Goal: Transaction & Acquisition: Book appointment/travel/reservation

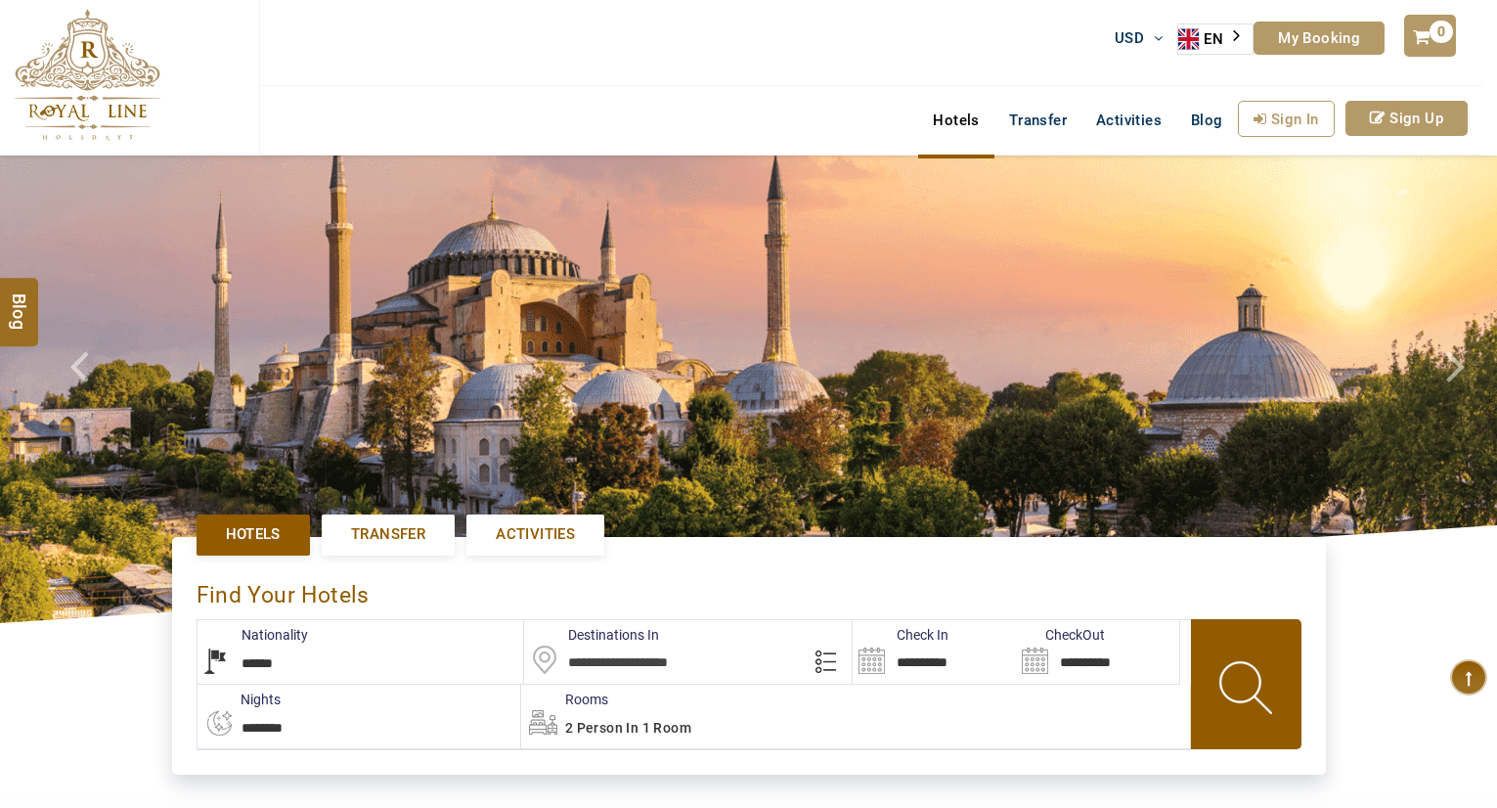
select select "******"
click at [536, 547] on link "Activities" at bounding box center [535, 534] width 138 height 40
click at [536, 545] on link "Activities" at bounding box center [535, 534] width 138 height 40
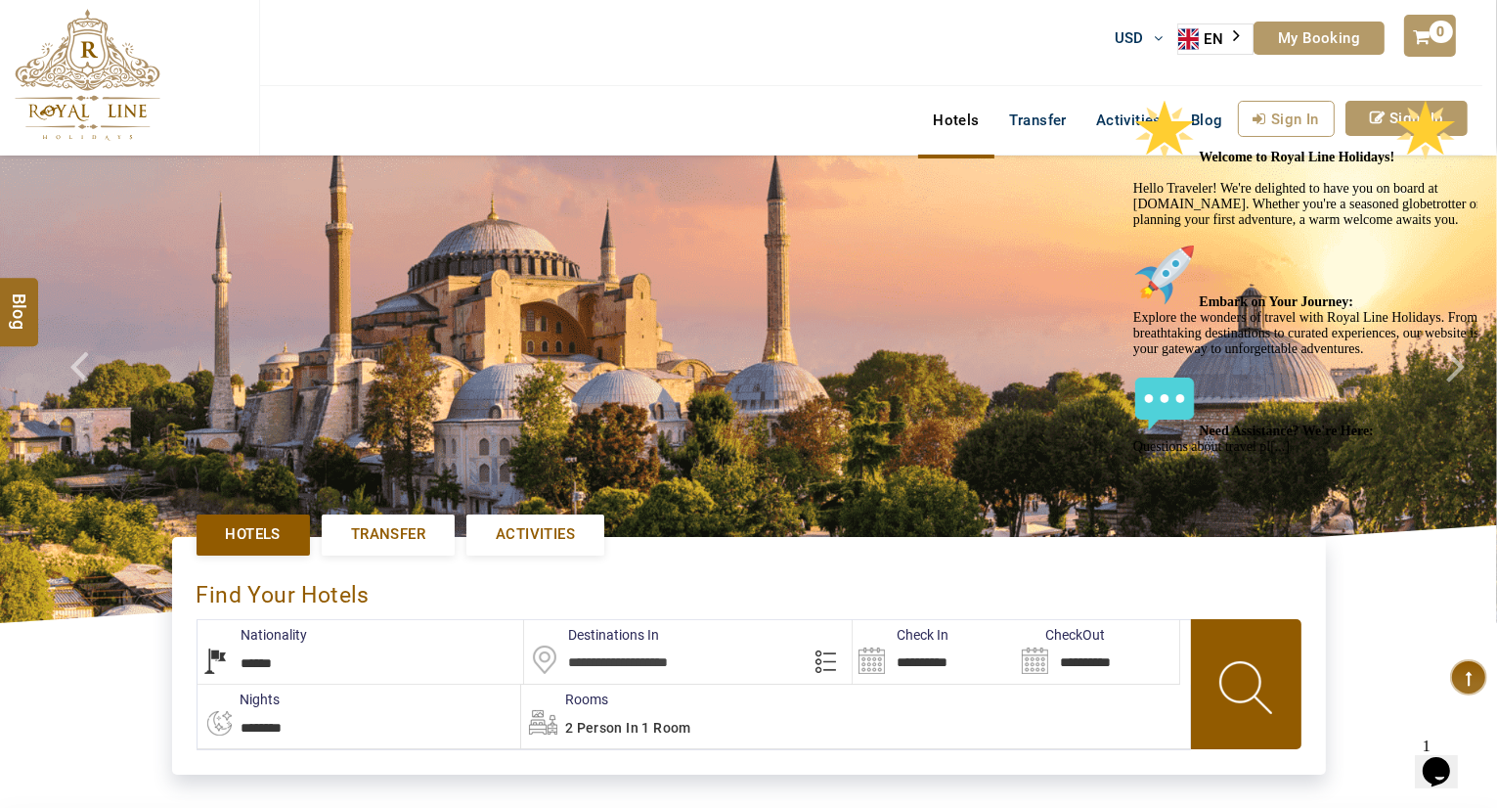
click at [1132, 98] on icon "Chat attention grabber" at bounding box center [1132, 98] width 0 height 0
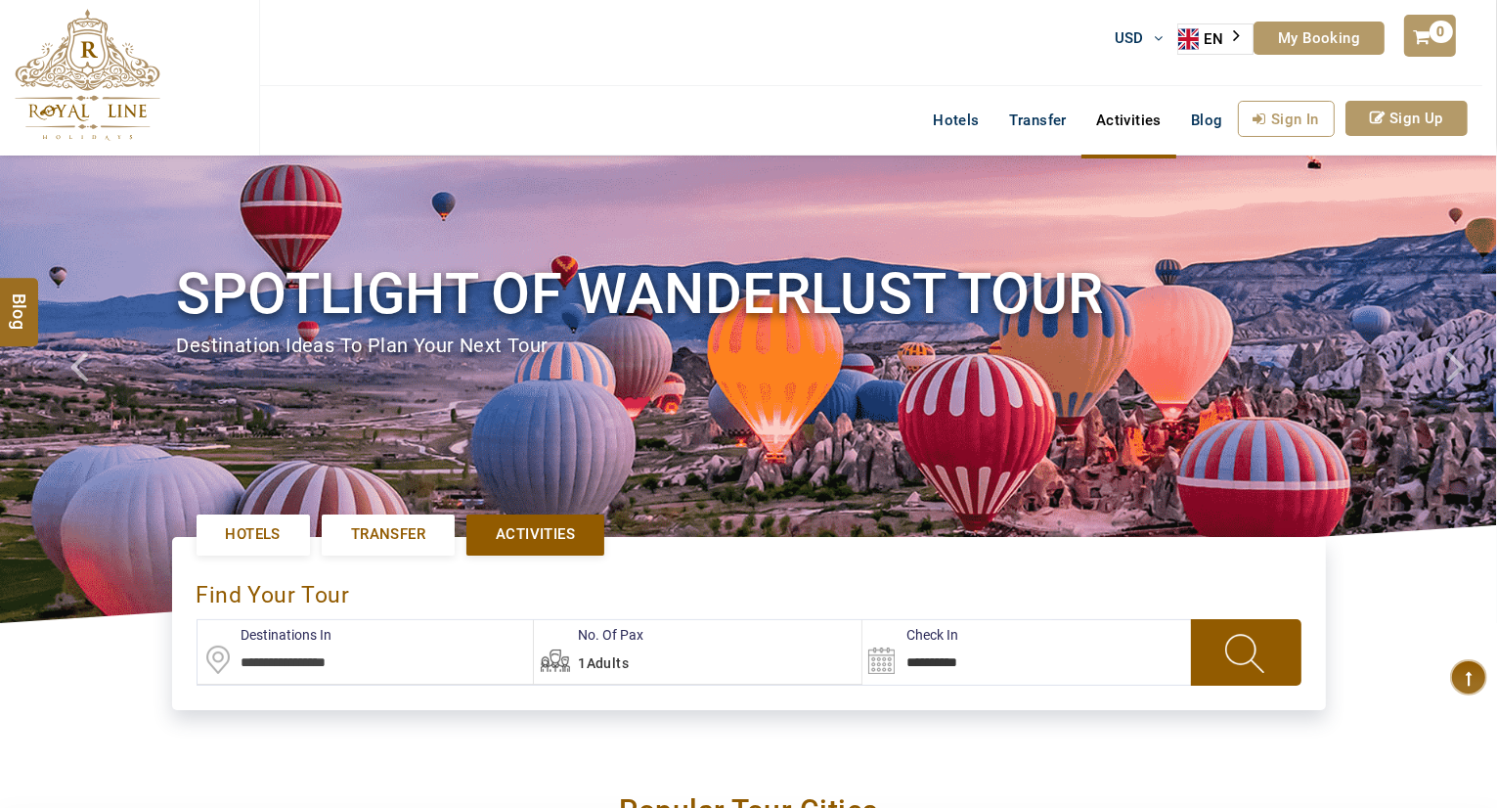
click at [377, 660] on input "text" at bounding box center [366, 652] width 336 height 64
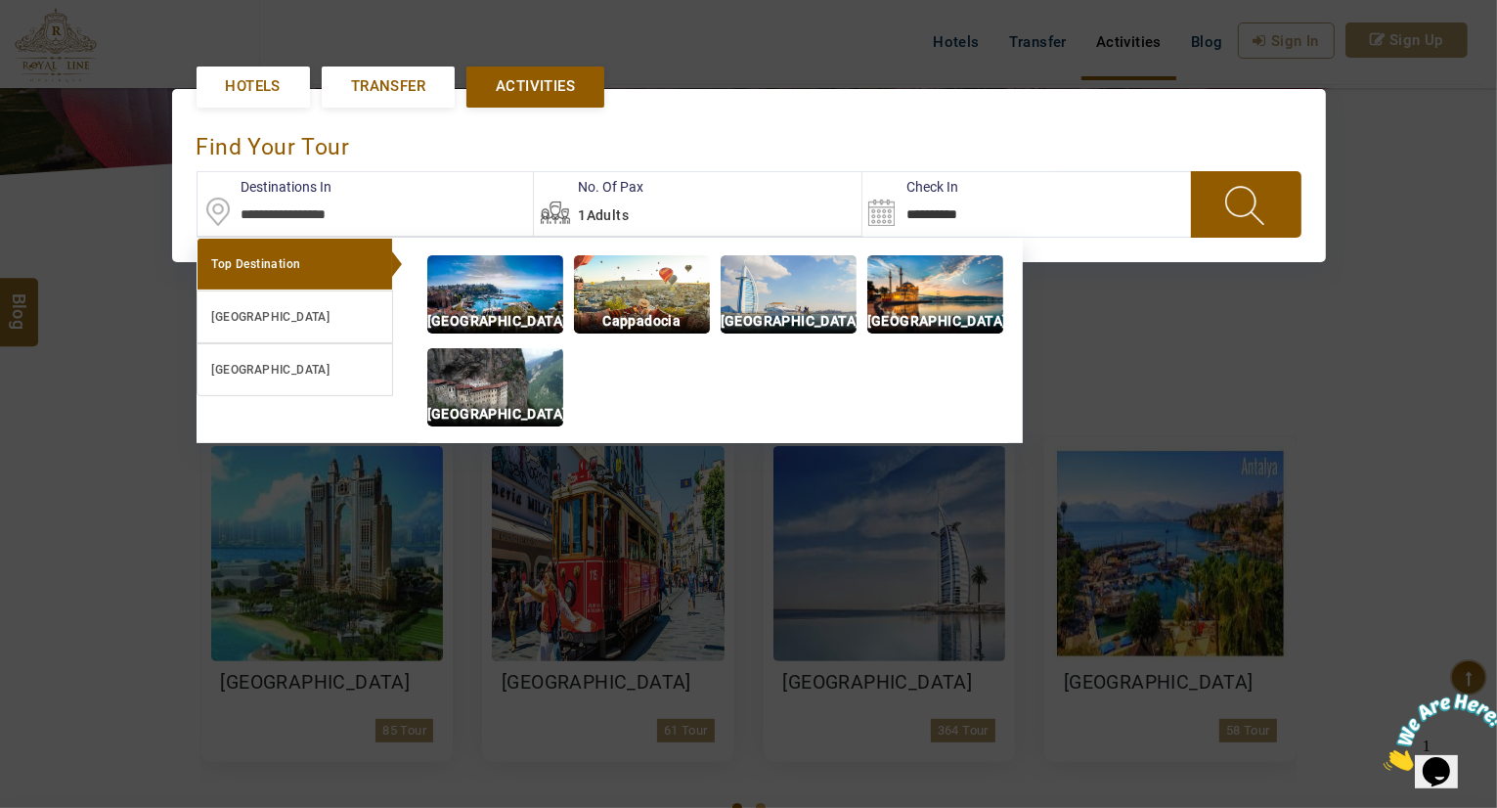
click at [313, 212] on input "text" at bounding box center [366, 204] width 336 height 64
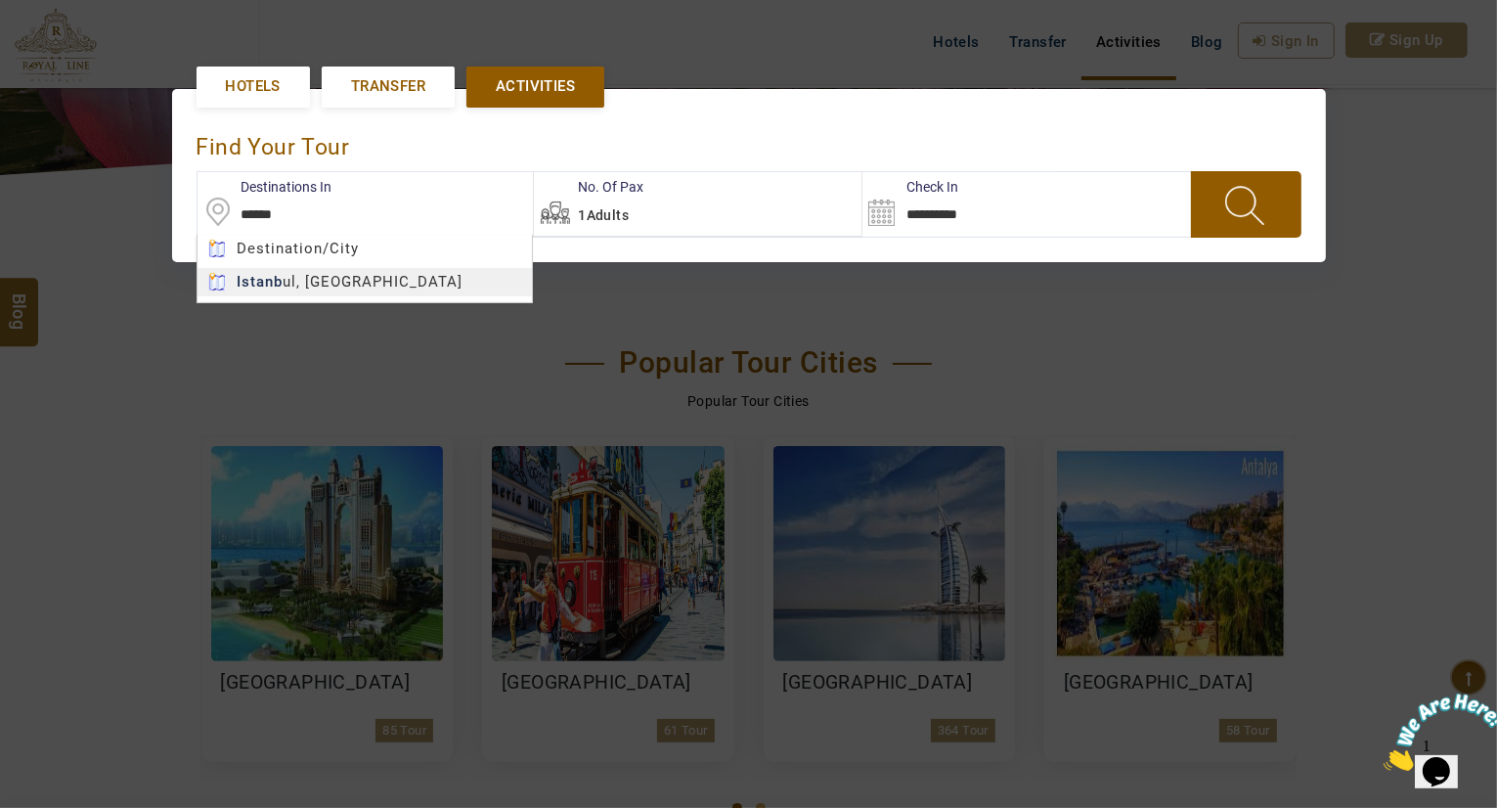
type input "**********"
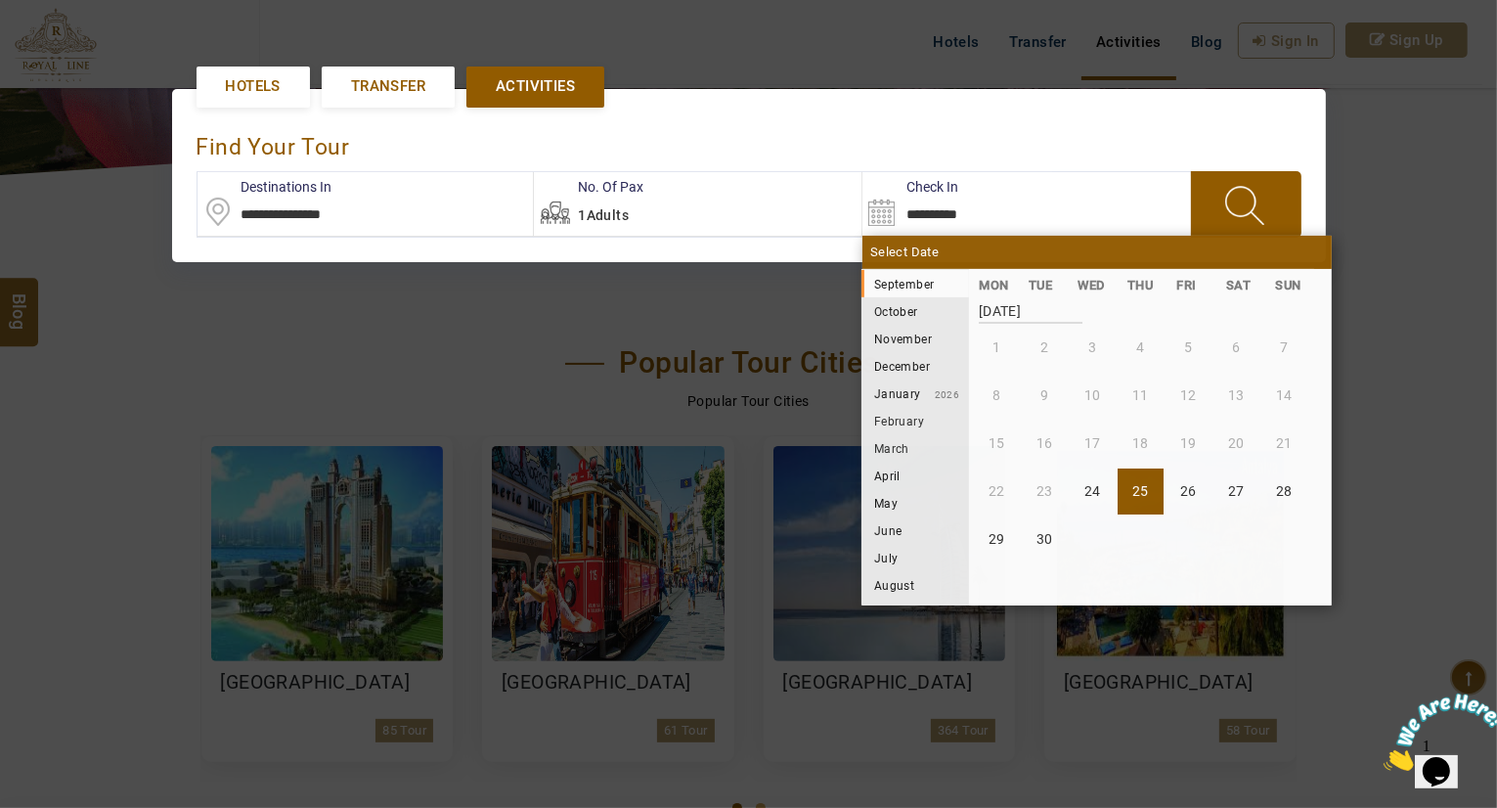
click at [940, 215] on input "**********" at bounding box center [958, 204] width 190 height 64
click at [911, 339] on li "November" at bounding box center [916, 338] width 108 height 27
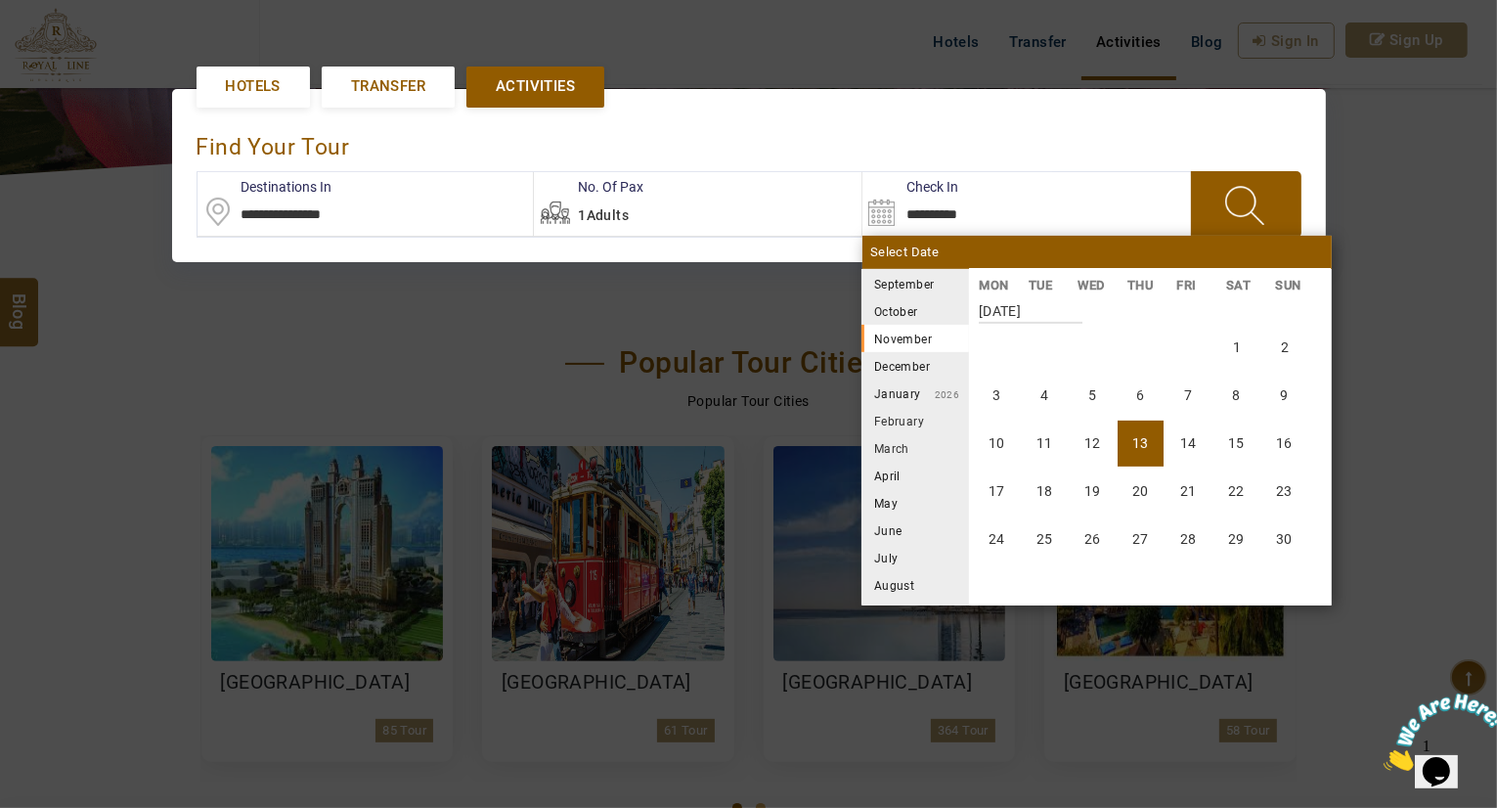
scroll to position [724, 0]
click at [1138, 435] on li "13" at bounding box center [1141, 444] width 46 height 46
type input "**********"
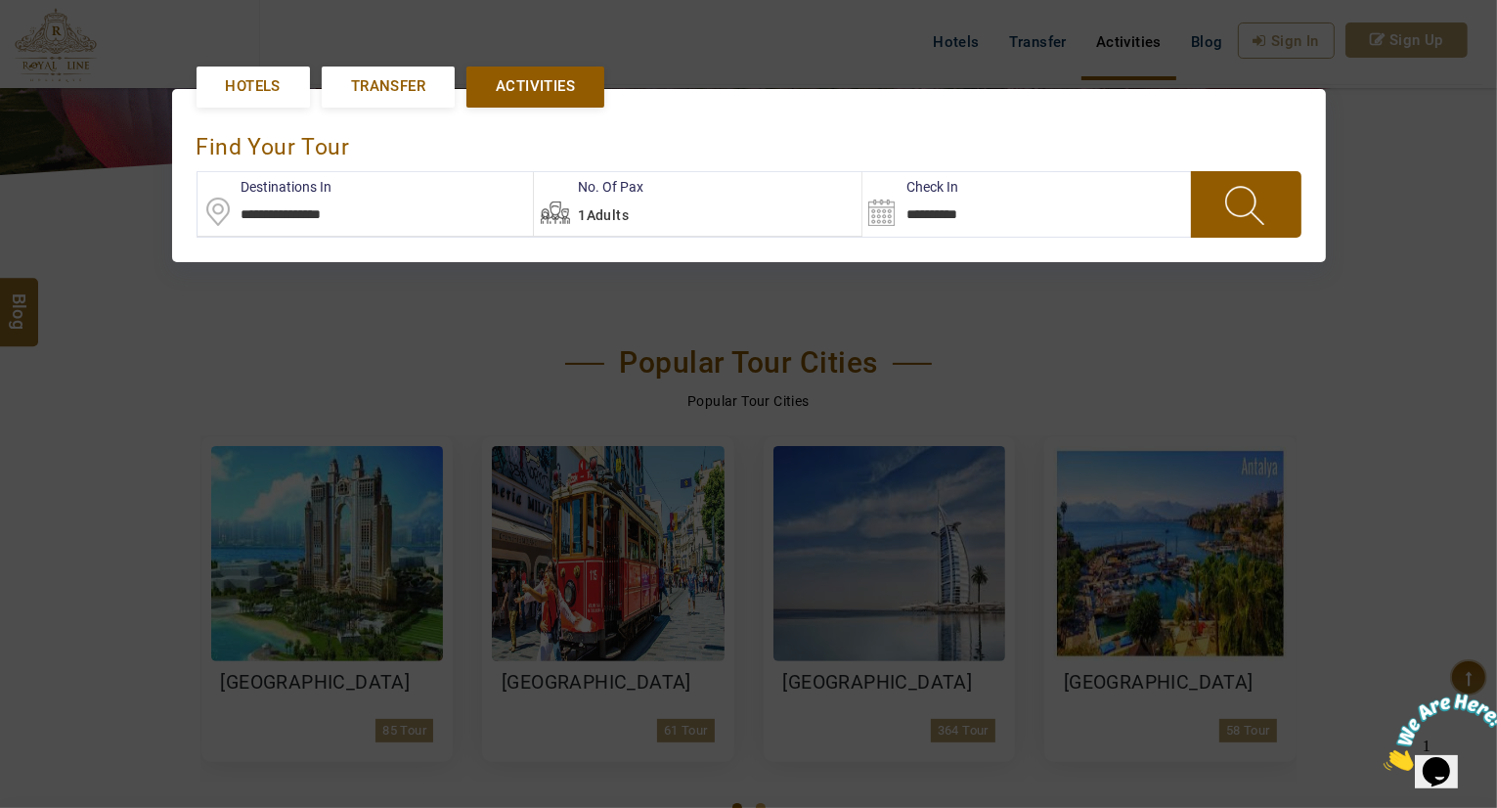
click at [1278, 212] on span at bounding box center [1246, 204] width 75 height 51
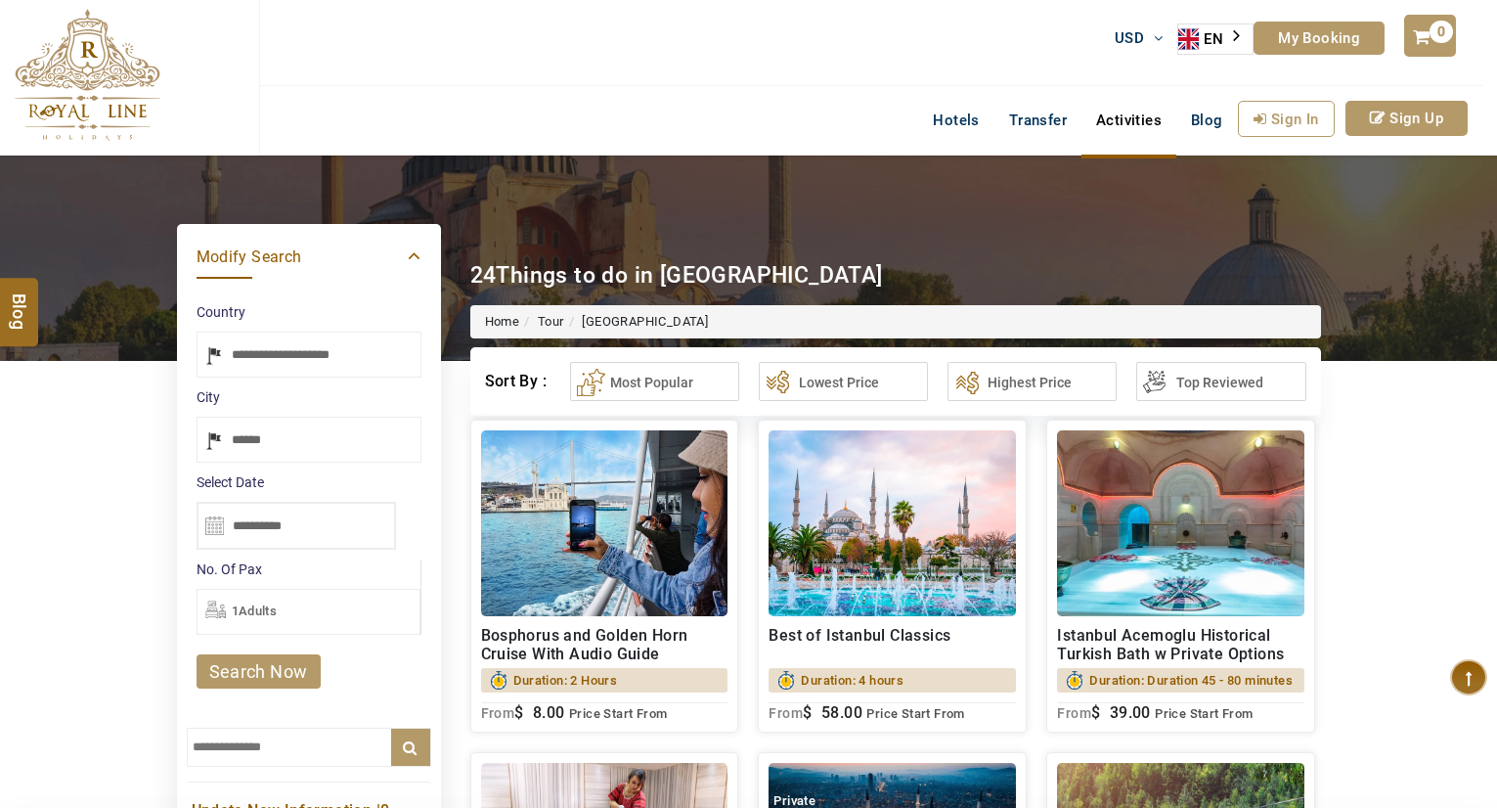
select select "*****"
type input "**********"
click at [1230, 553] on img at bounding box center [1180, 523] width 247 height 186
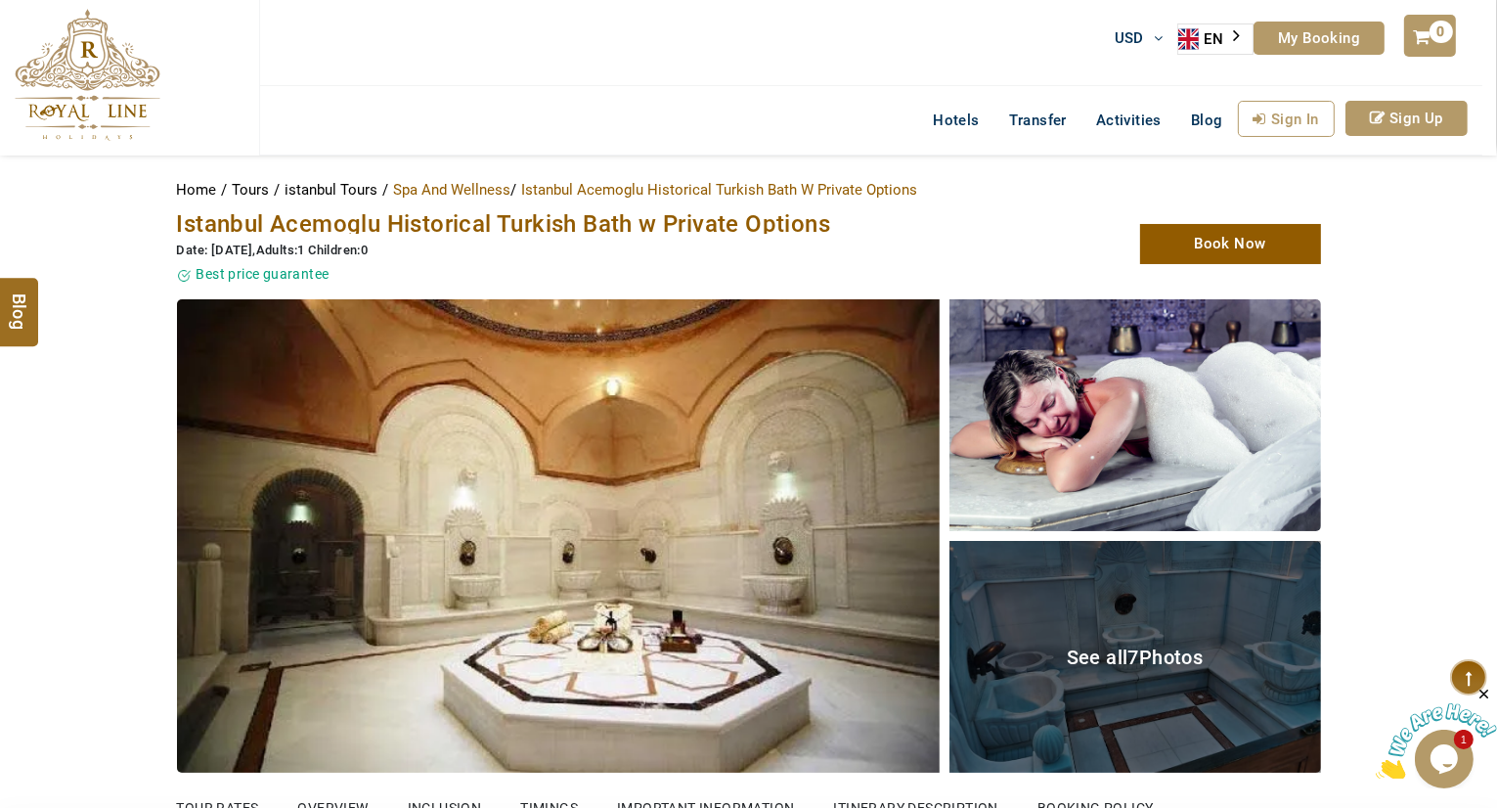
click at [811, 496] on img at bounding box center [558, 535] width 763 height 473
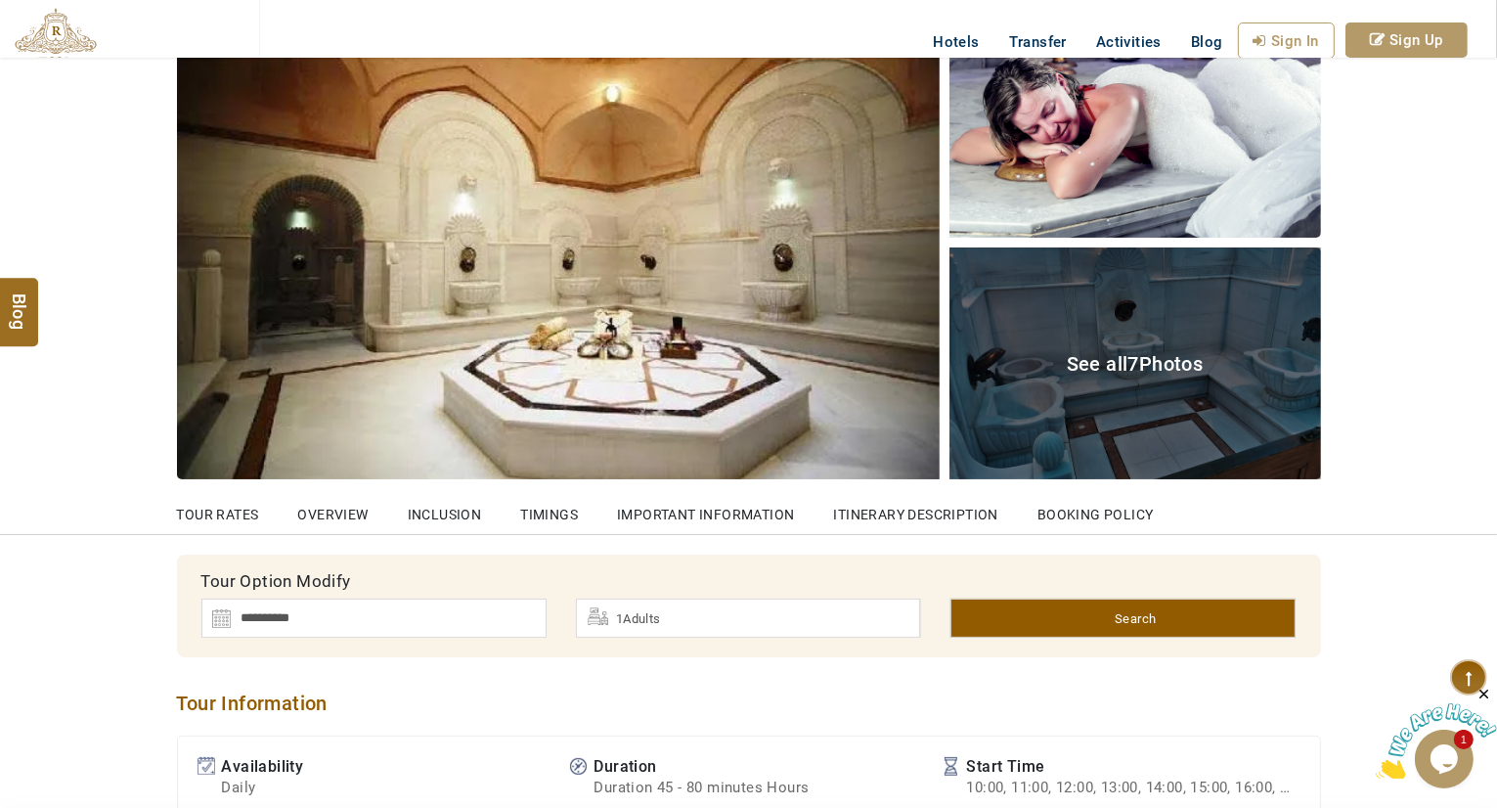
scroll to position [297, 0]
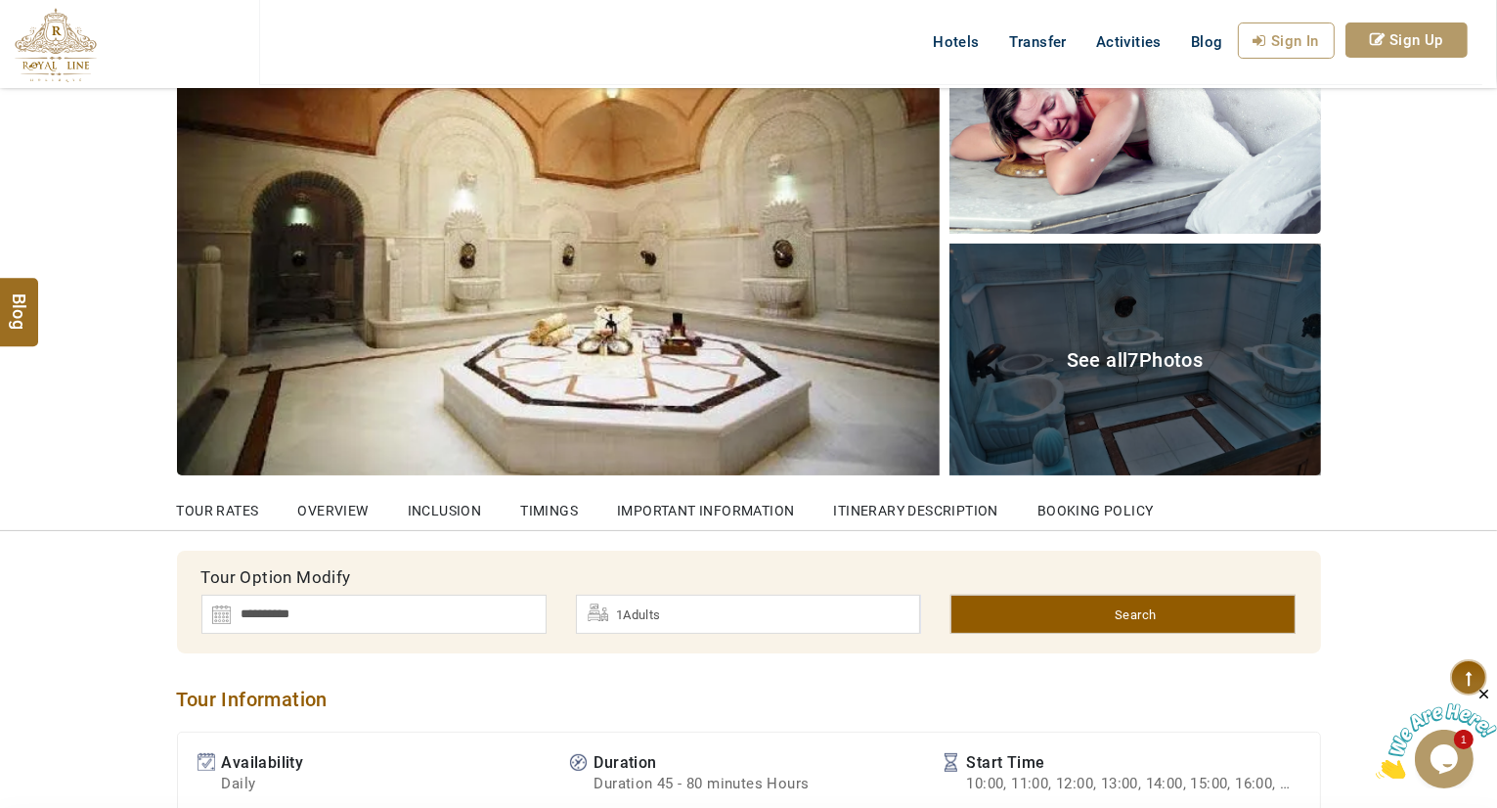
click at [1109, 199] on img at bounding box center [1136, 118] width 372 height 232
click at [1113, 330] on div "See all 7 Photos" at bounding box center [1136, 360] width 372 height 232
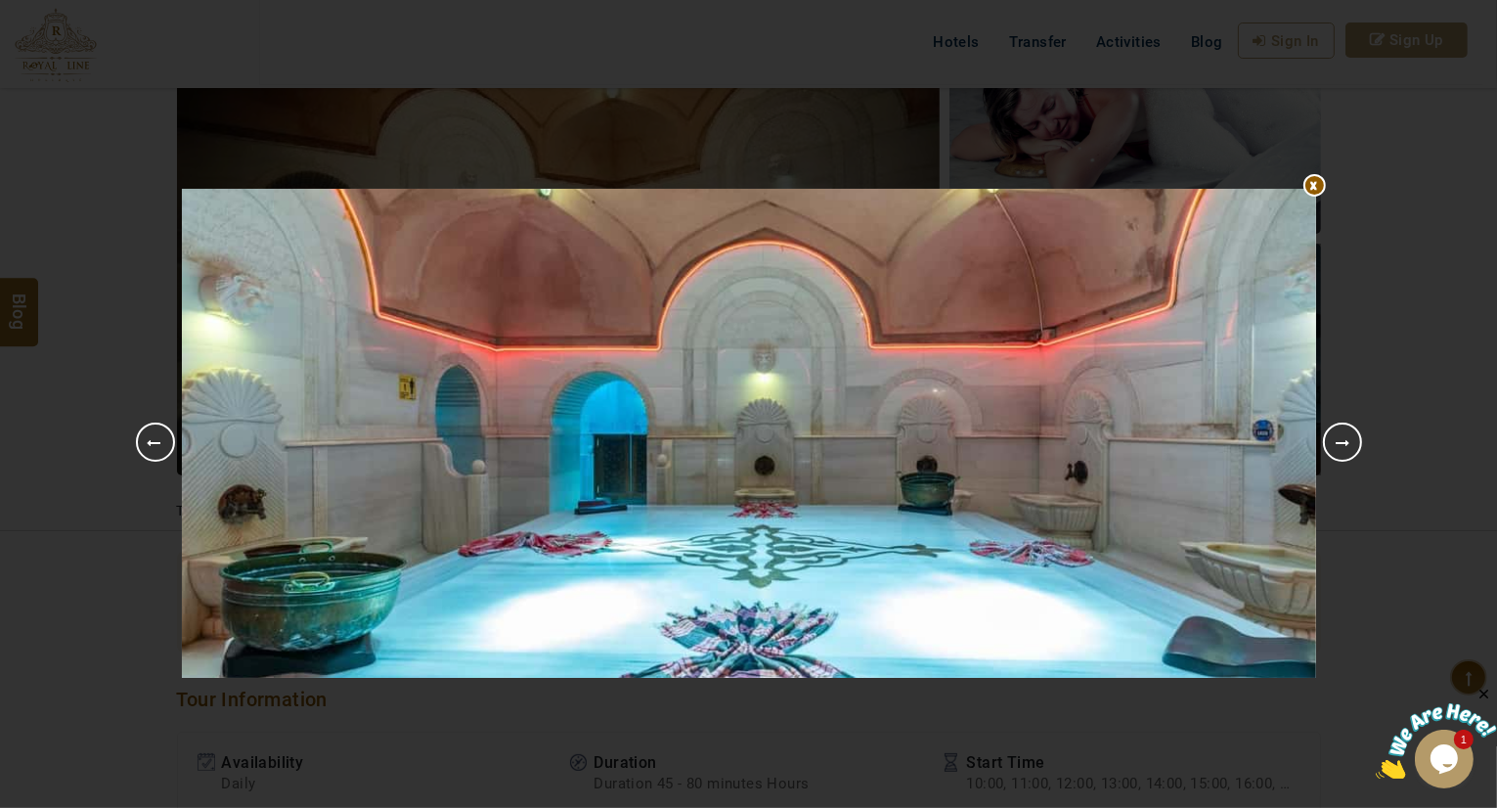
click at [1330, 433] on link "Next" at bounding box center [1342, 441] width 39 height 39
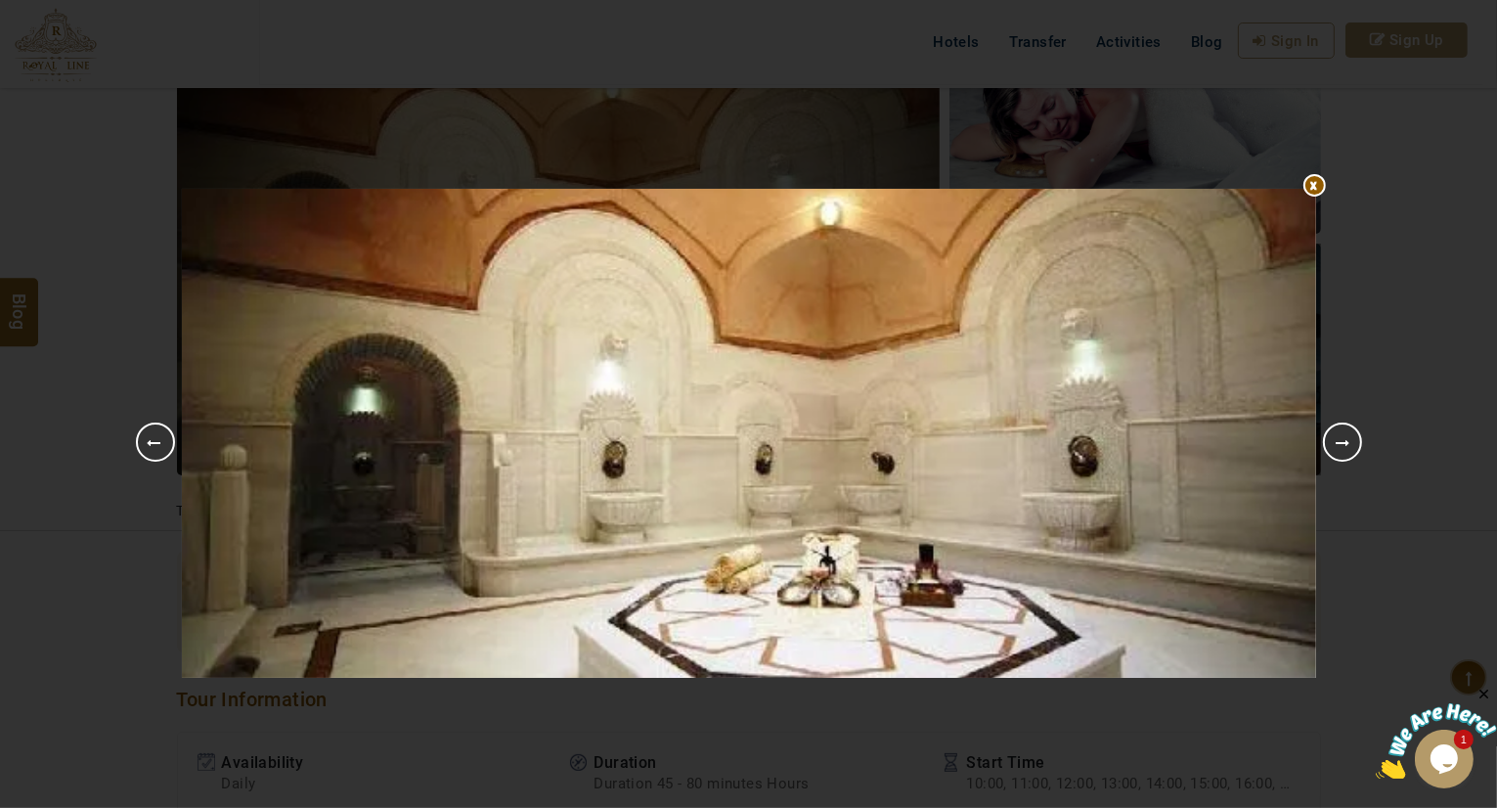
click at [1339, 440] on link "Next" at bounding box center [1342, 441] width 39 height 39
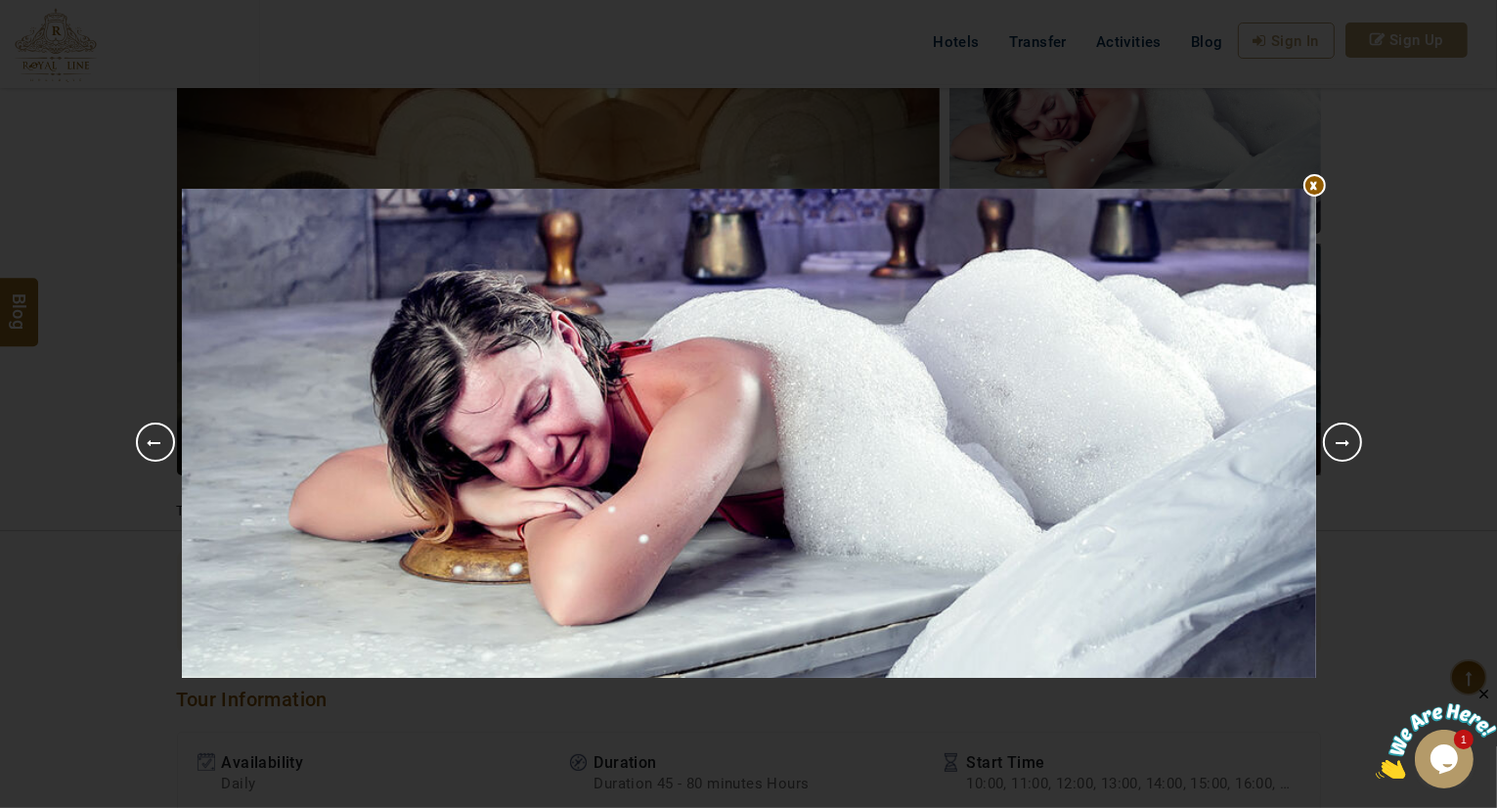
click at [1339, 440] on link "Next" at bounding box center [1342, 441] width 39 height 39
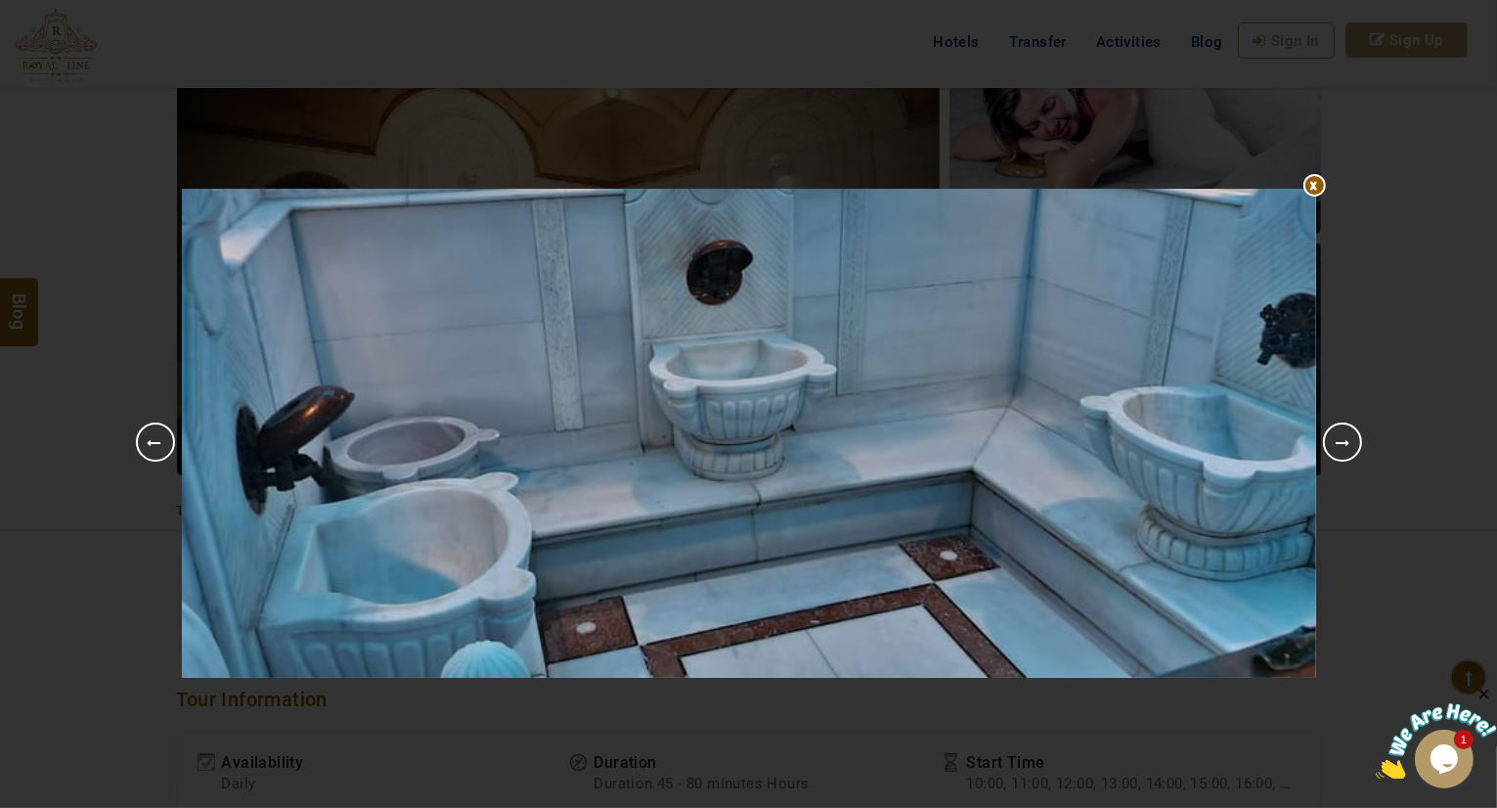
click at [1339, 440] on link "Next" at bounding box center [1342, 441] width 39 height 39
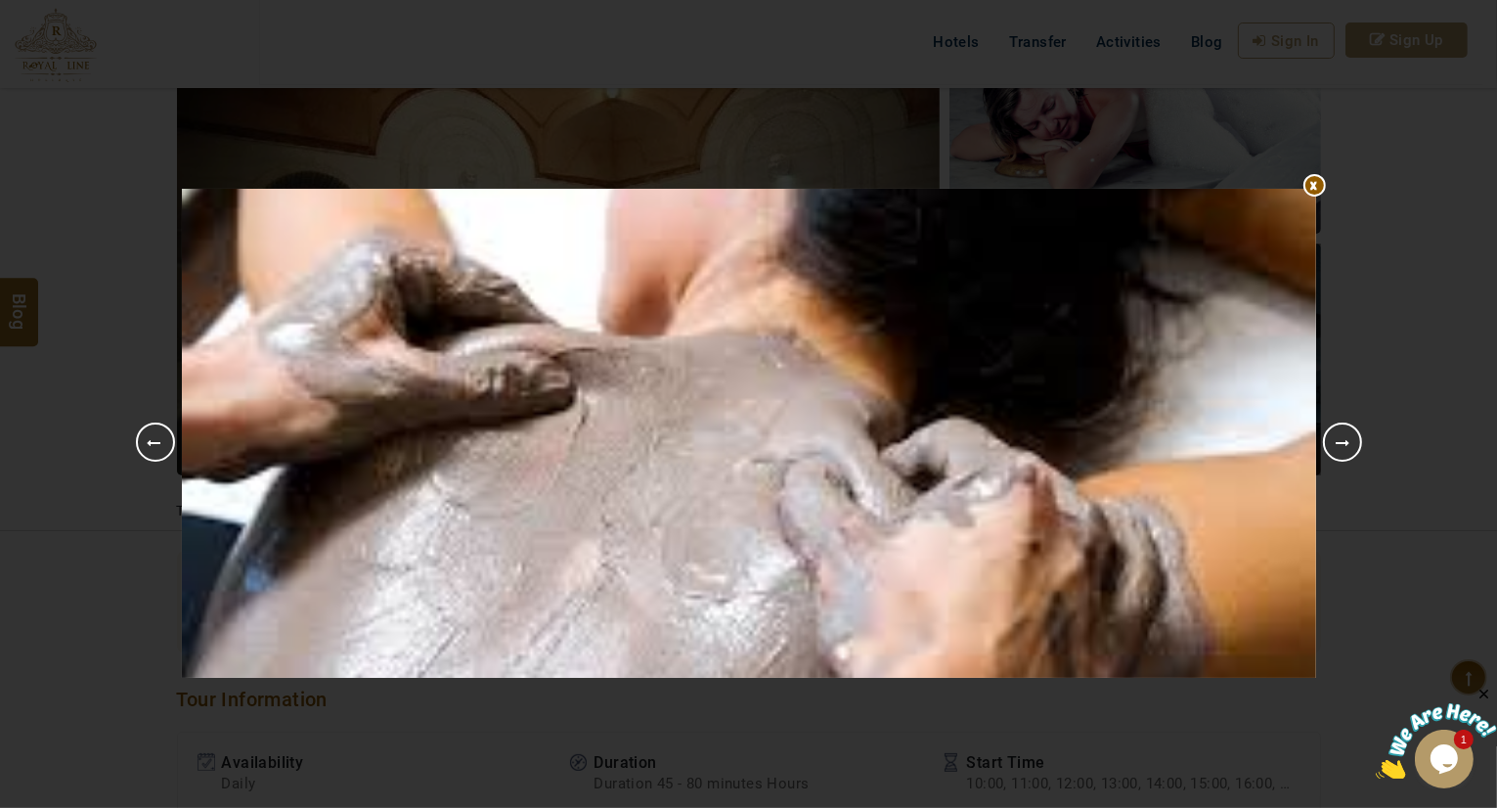
click at [1339, 440] on link "Next" at bounding box center [1342, 441] width 39 height 39
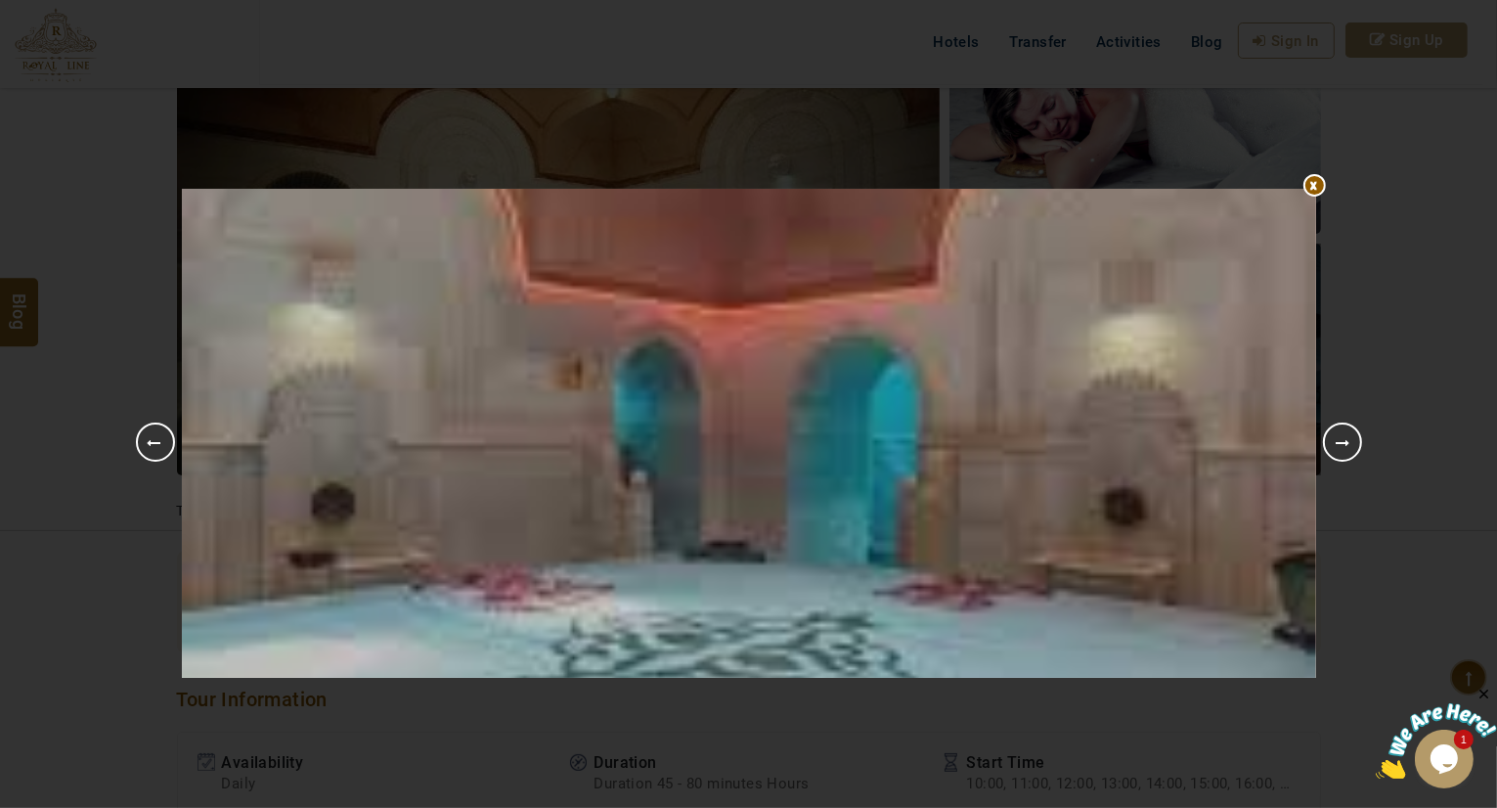
click at [1374, 271] on div "1 2 3 4 5 6 7 8 Previous Next" at bounding box center [748, 404] width 1497 height 808
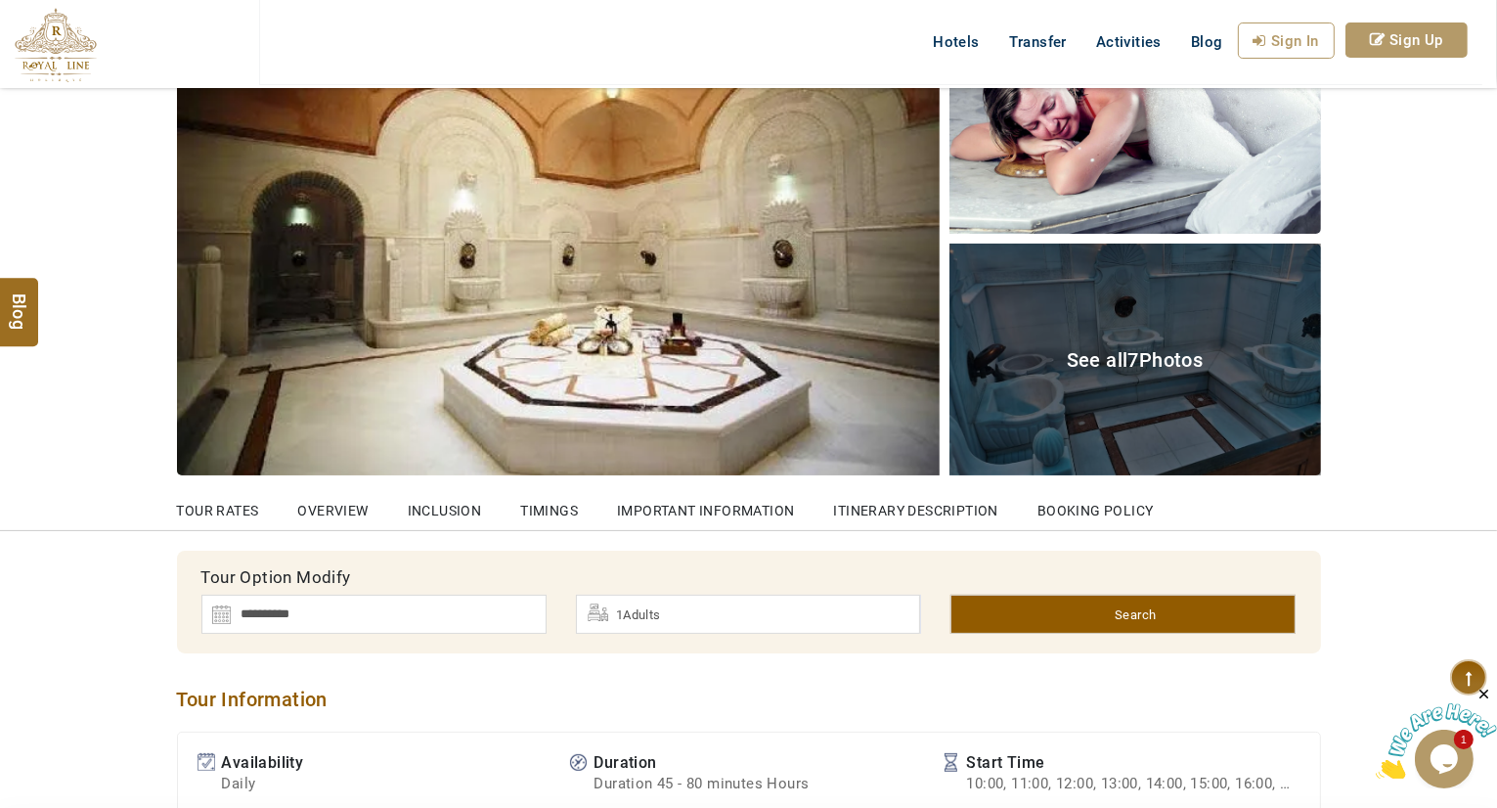
click at [1169, 357] on span "See all 7 Photos" at bounding box center [1135, 359] width 137 height 23
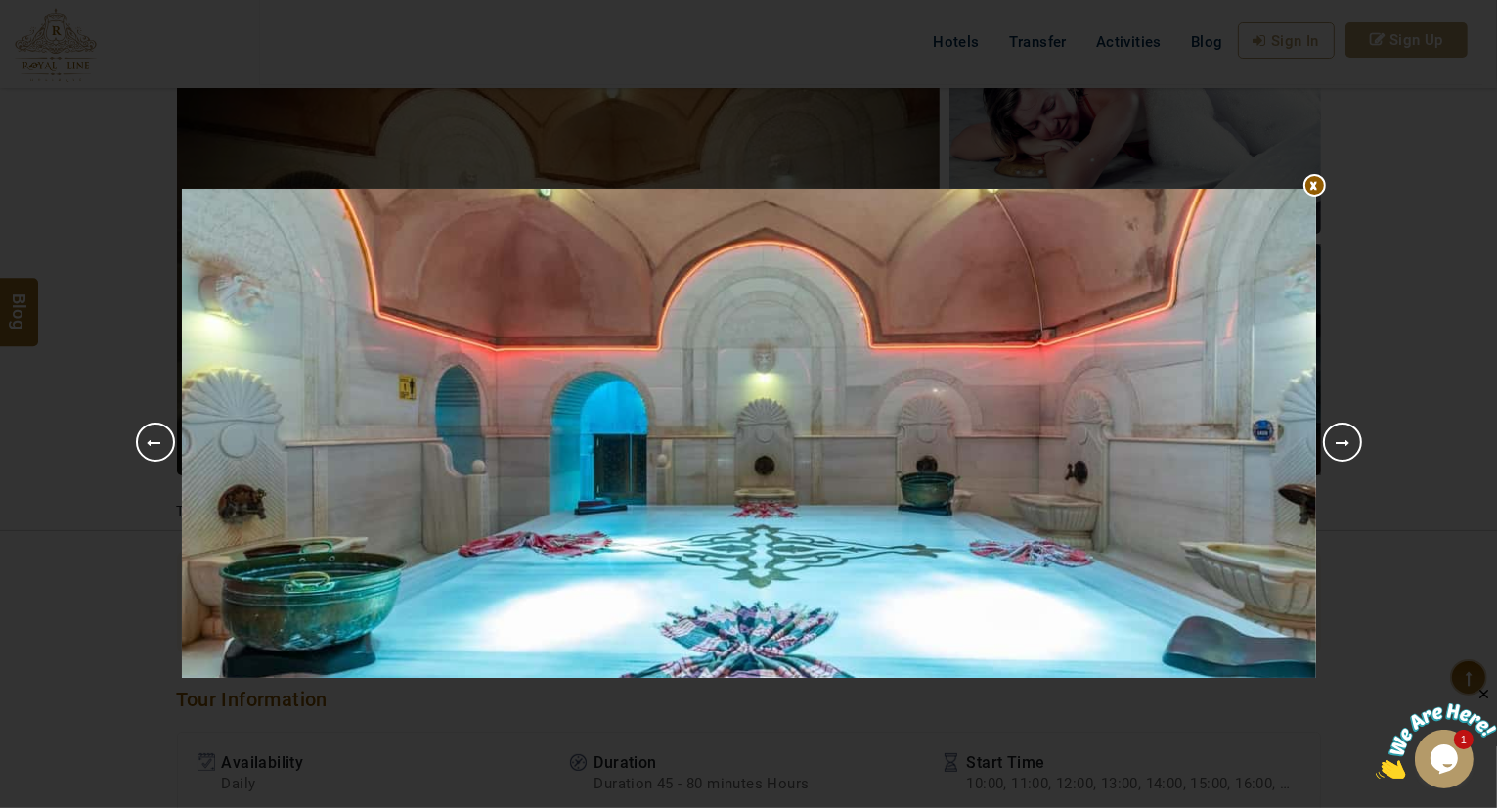
click at [1343, 447] on link "Next" at bounding box center [1342, 441] width 39 height 39
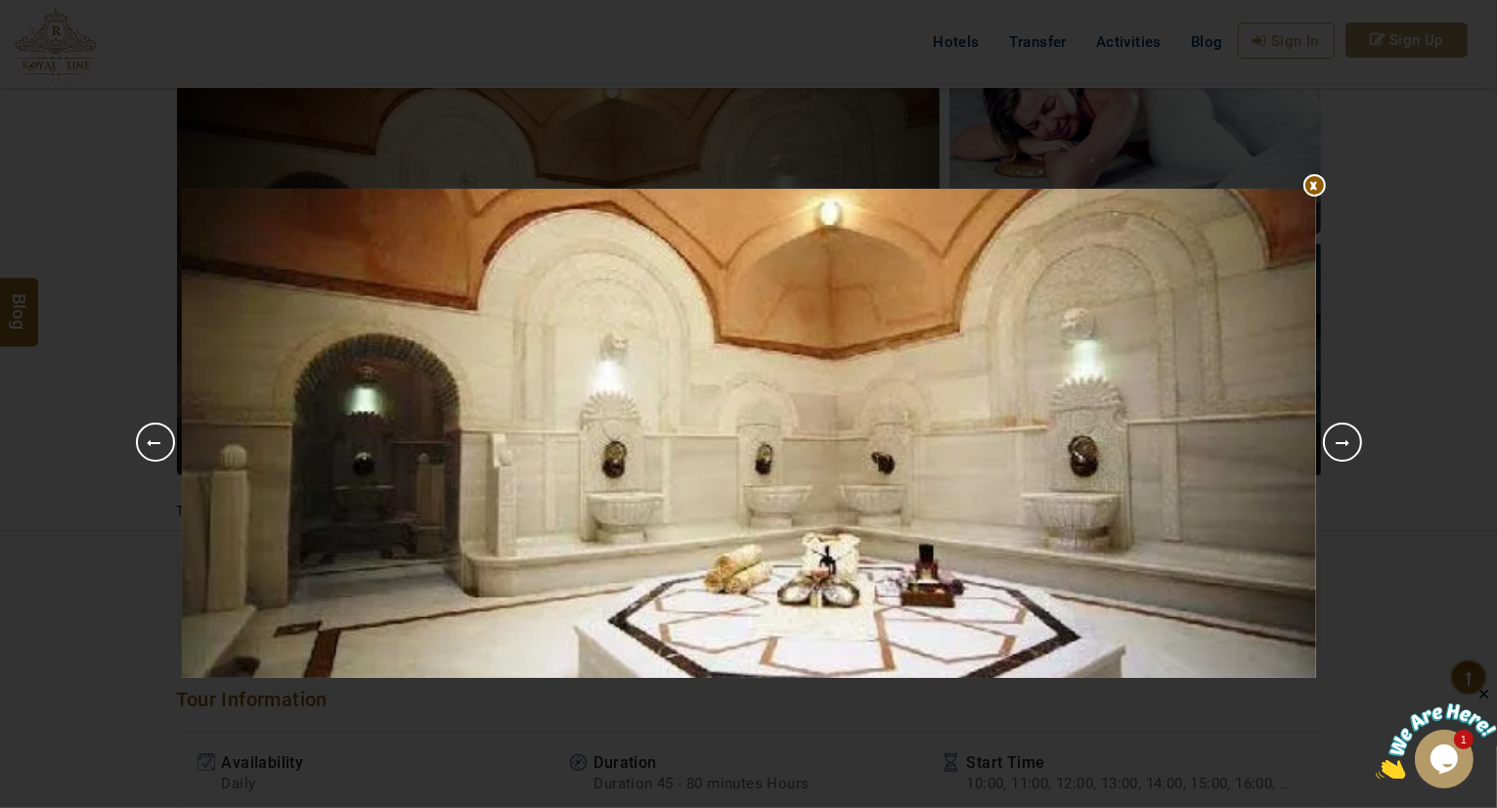
click at [1343, 447] on link "Next" at bounding box center [1342, 441] width 39 height 39
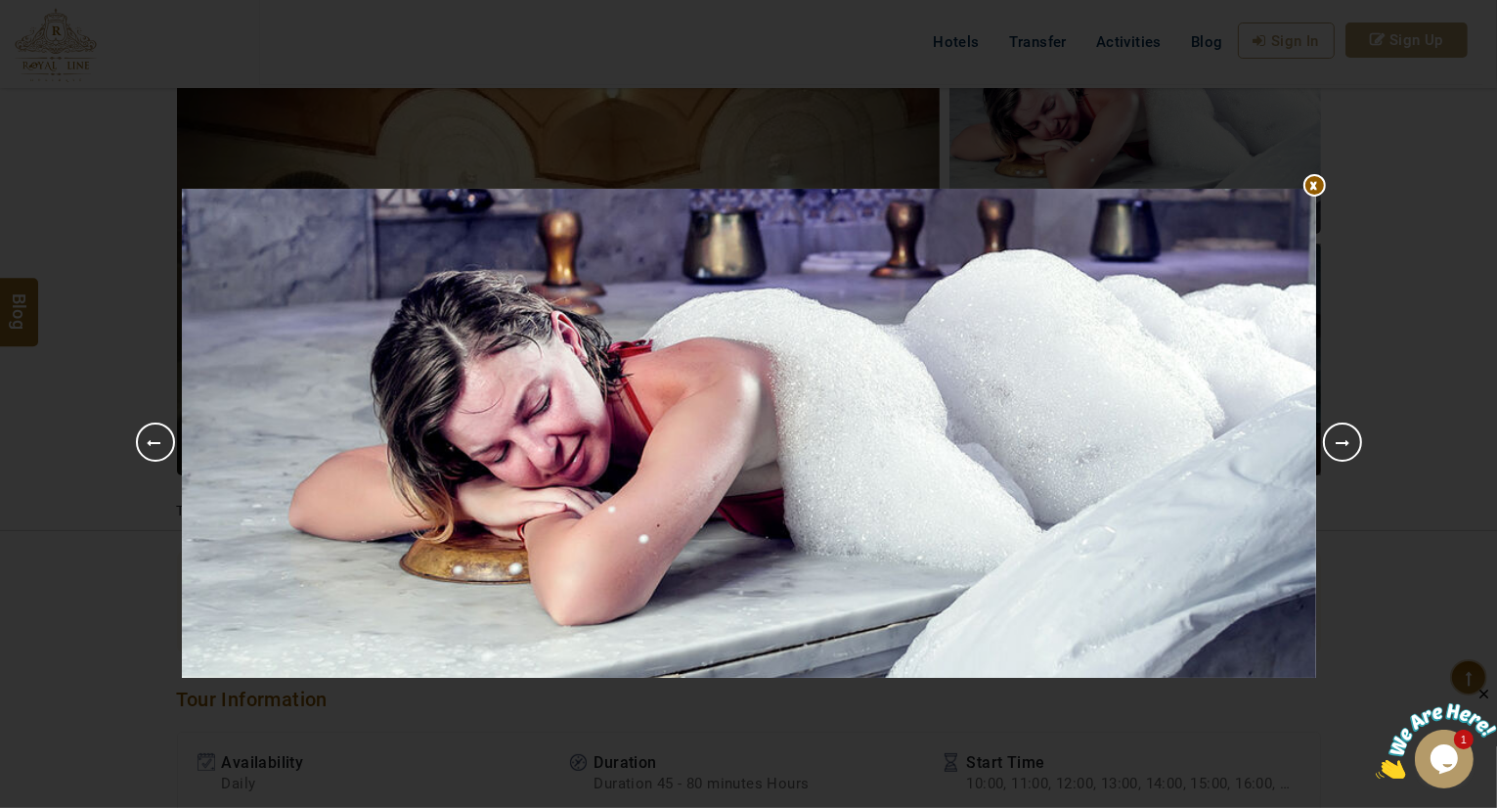
click at [1343, 447] on link "Next" at bounding box center [1342, 441] width 39 height 39
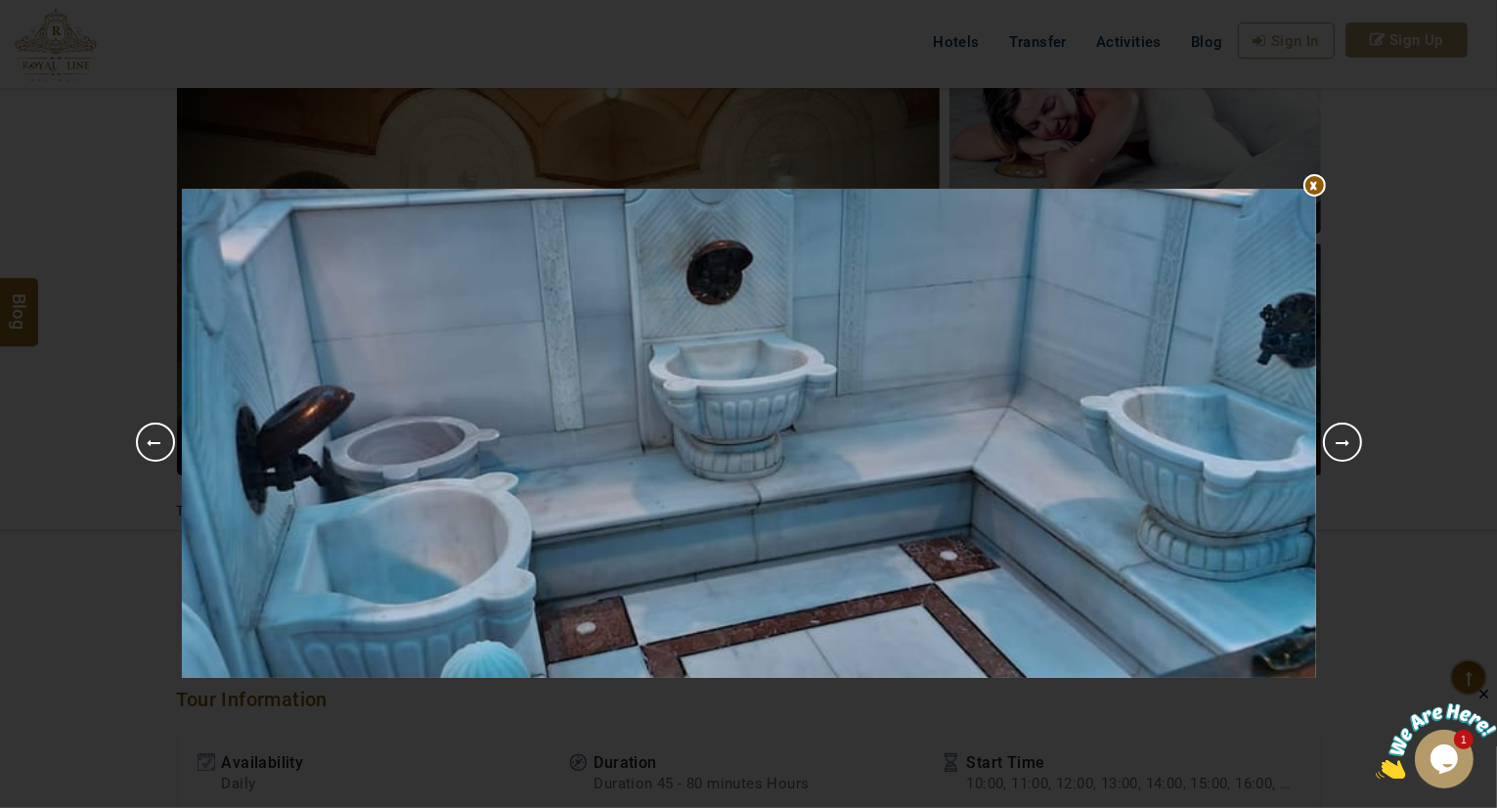
click at [1343, 447] on link "Next" at bounding box center [1342, 441] width 39 height 39
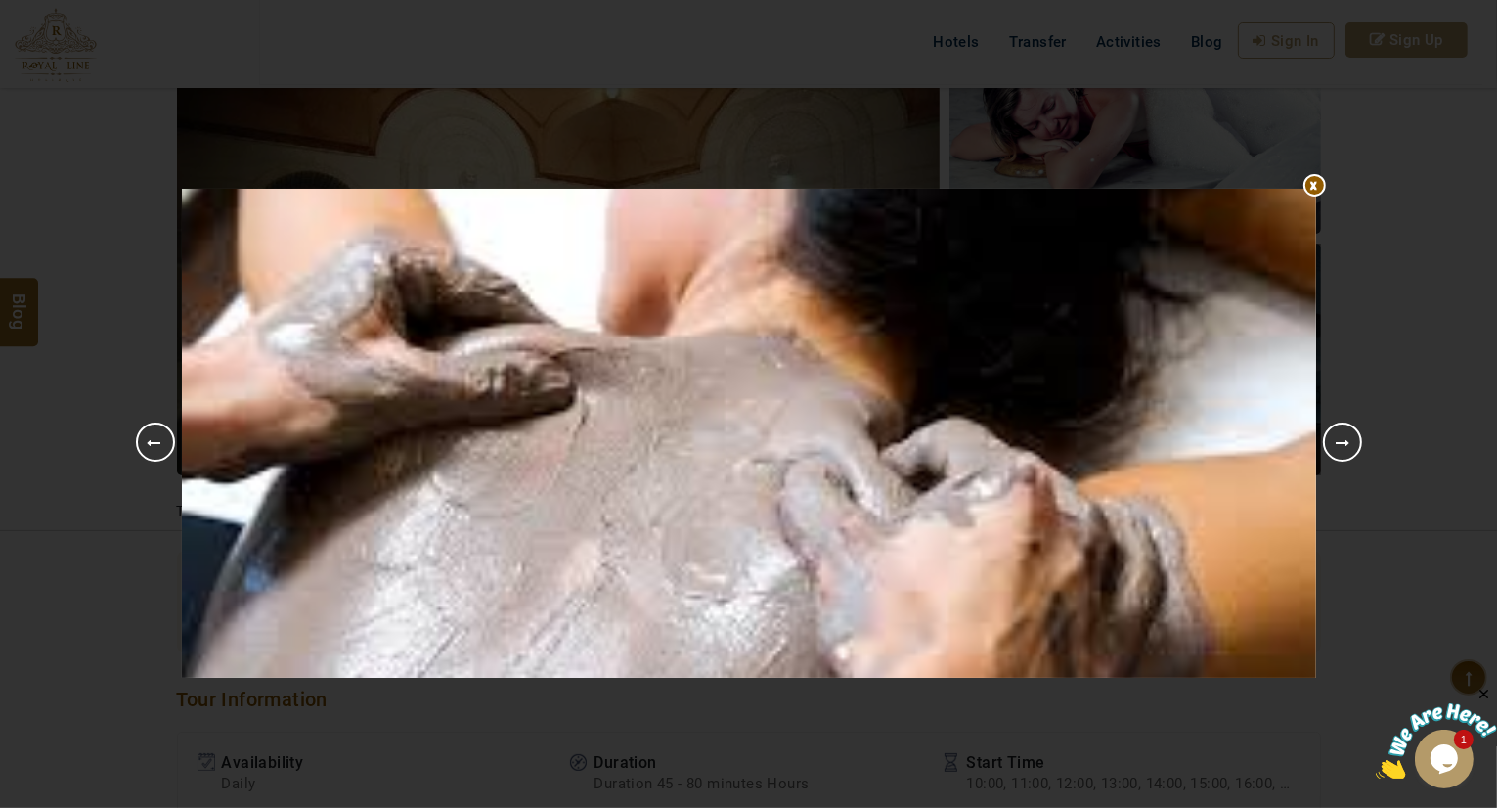
click at [1343, 447] on link "Next" at bounding box center [1342, 441] width 39 height 39
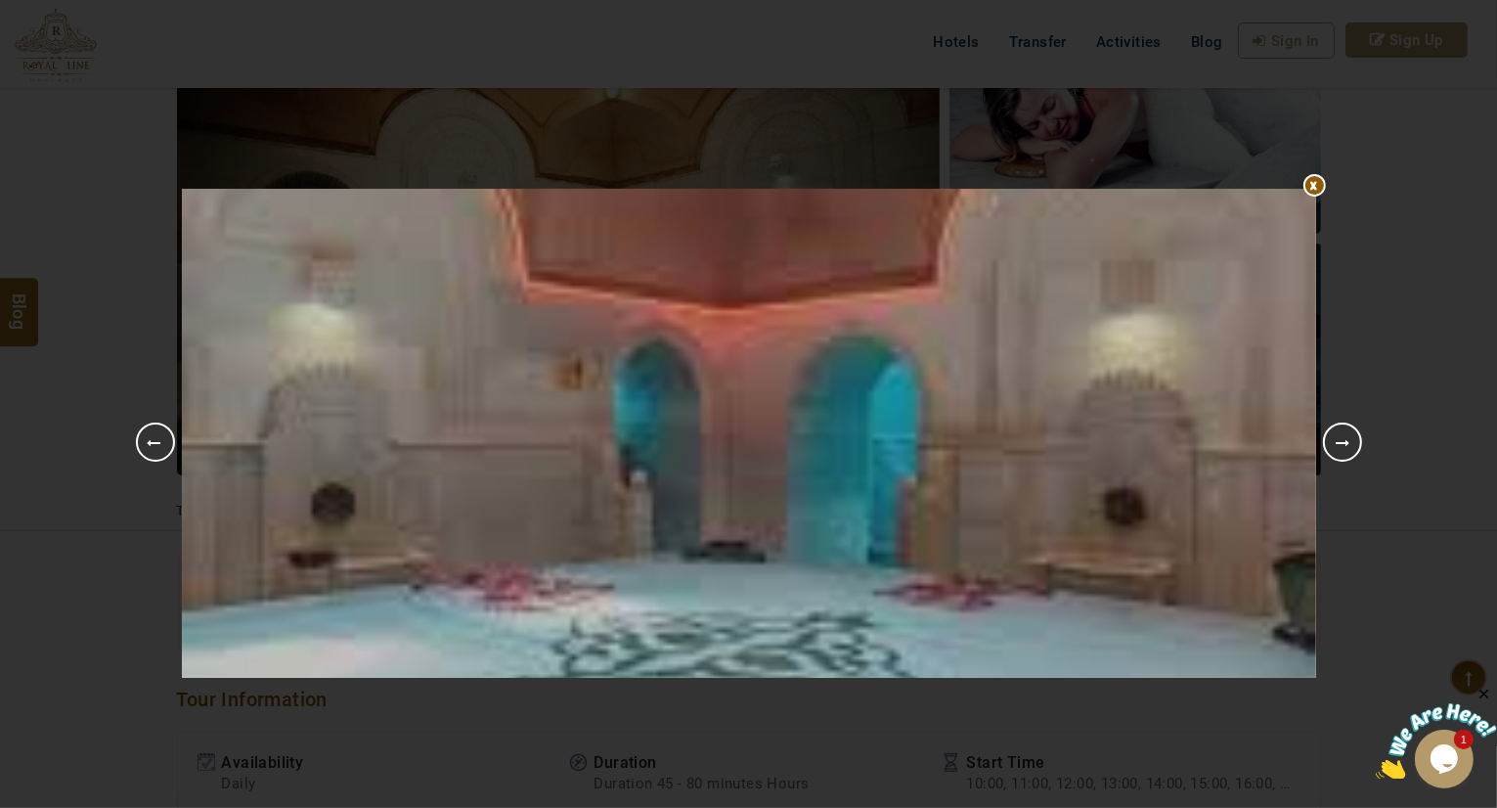
click at [1343, 447] on link "Next" at bounding box center [1342, 441] width 39 height 39
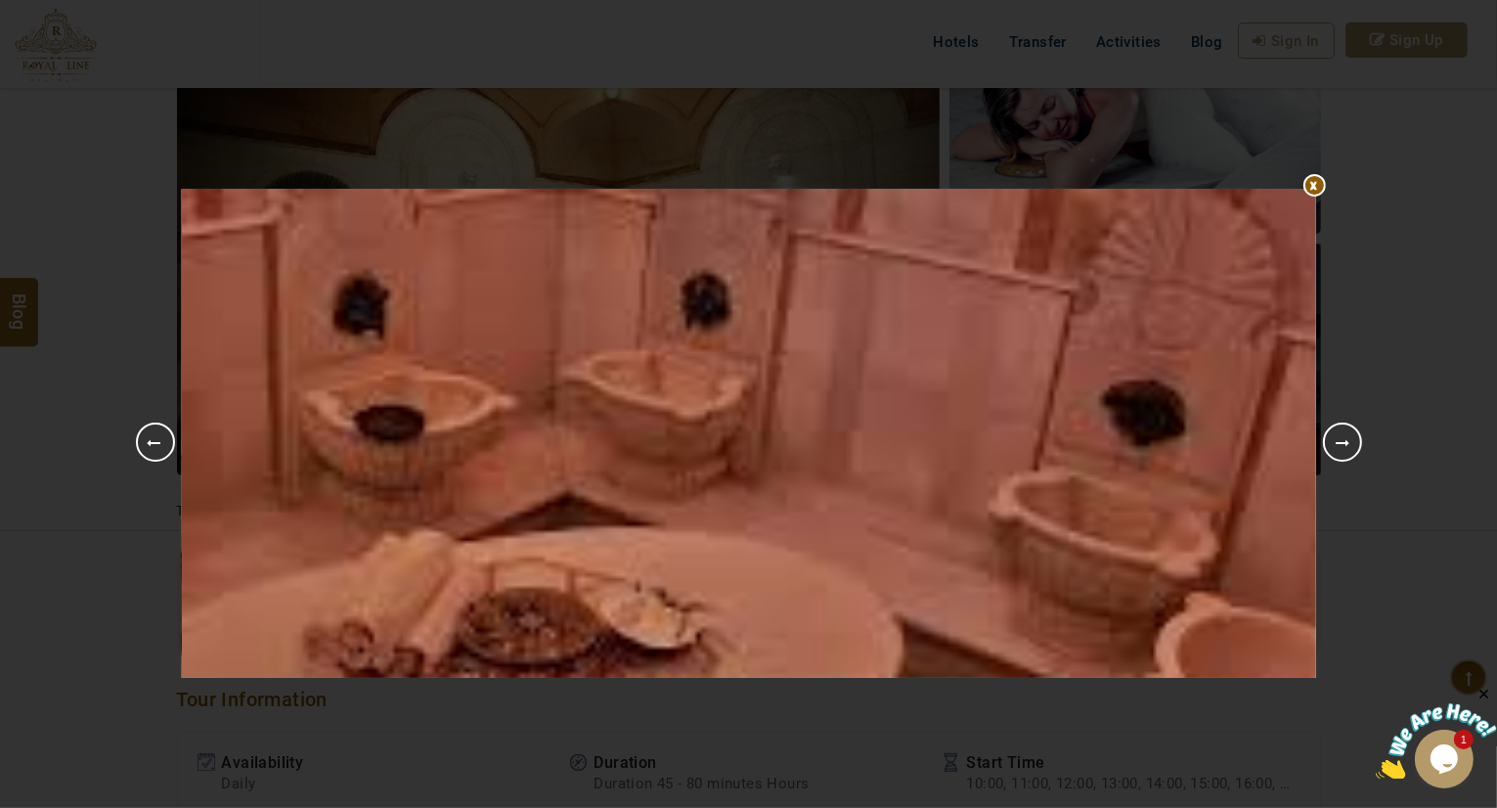
click at [1343, 447] on link "Next" at bounding box center [1342, 441] width 39 height 39
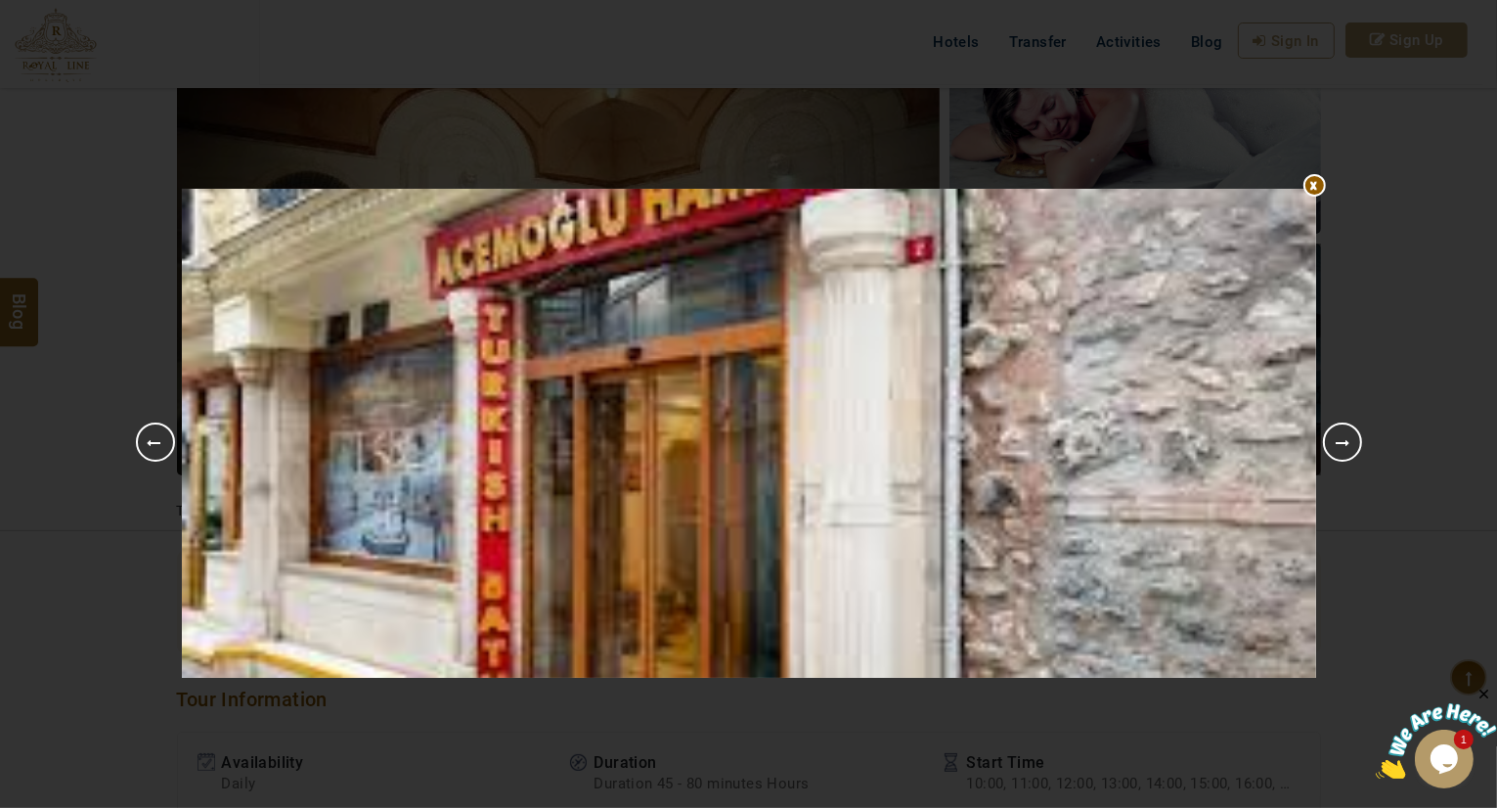
click at [1343, 447] on link "Next" at bounding box center [1342, 441] width 39 height 39
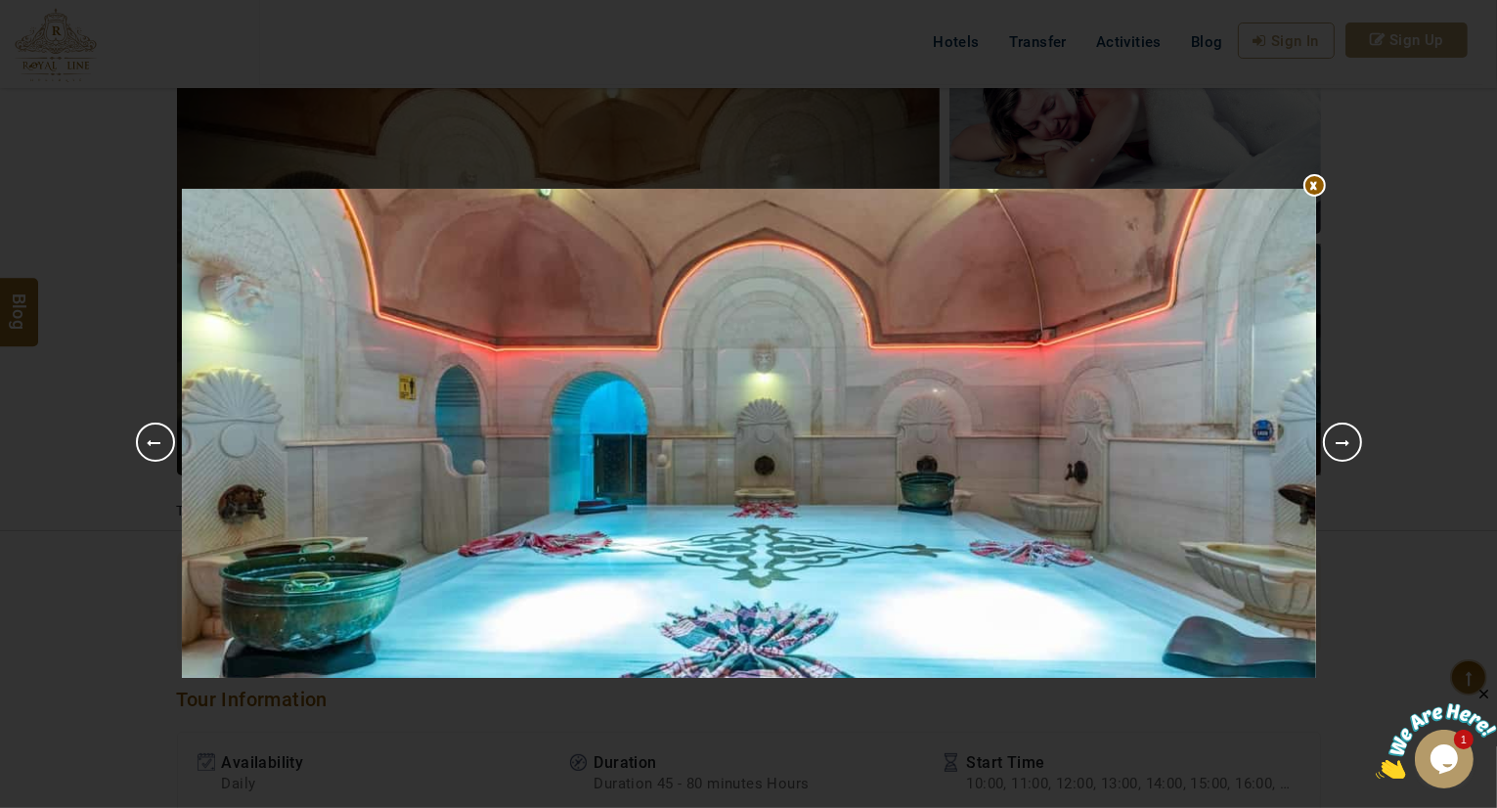
click at [1353, 443] on link "Next" at bounding box center [1342, 441] width 39 height 39
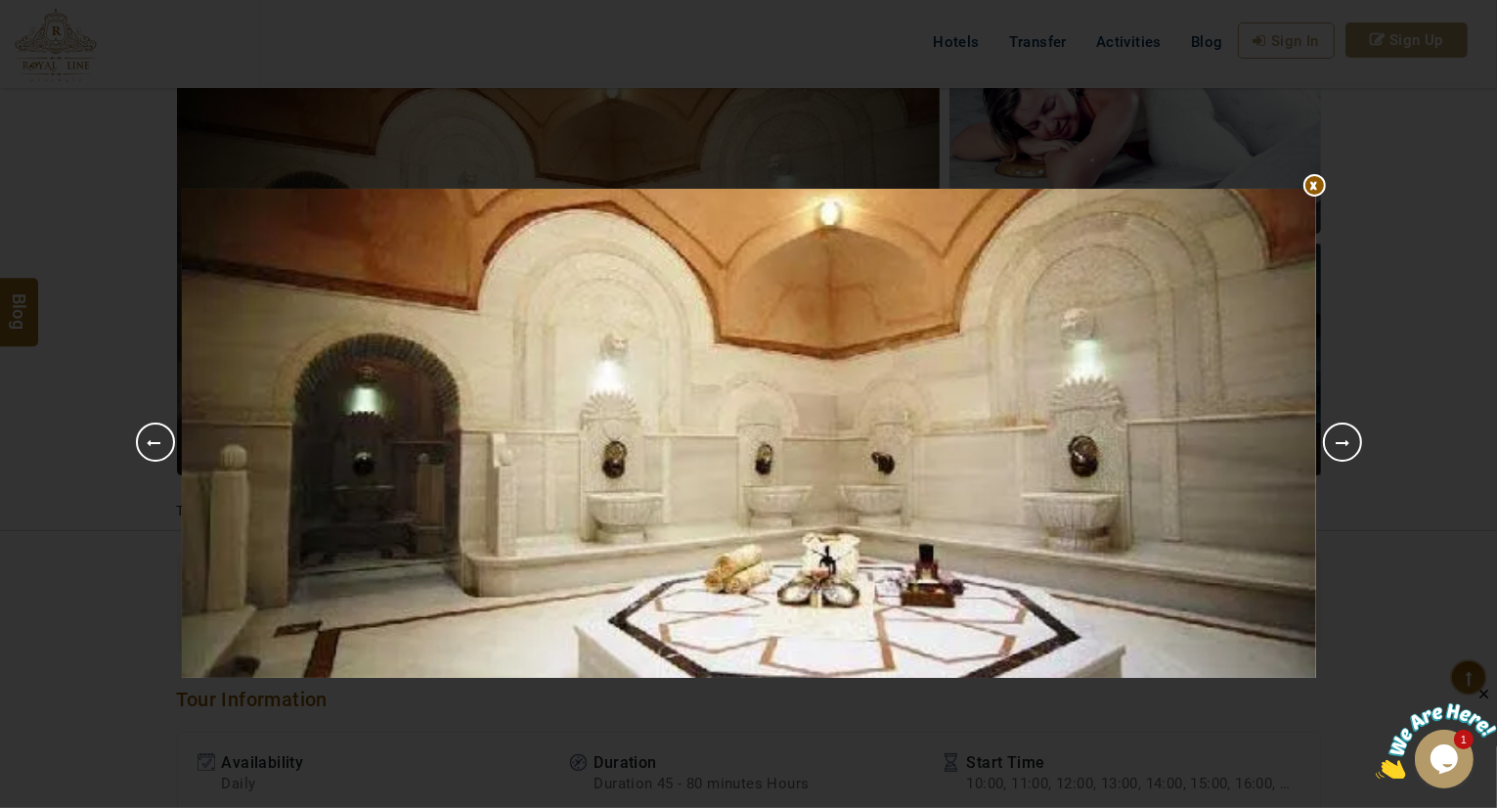
click at [760, 221] on img at bounding box center [749, 433] width 1134 height 489
